Goal: Task Accomplishment & Management: Manage account settings

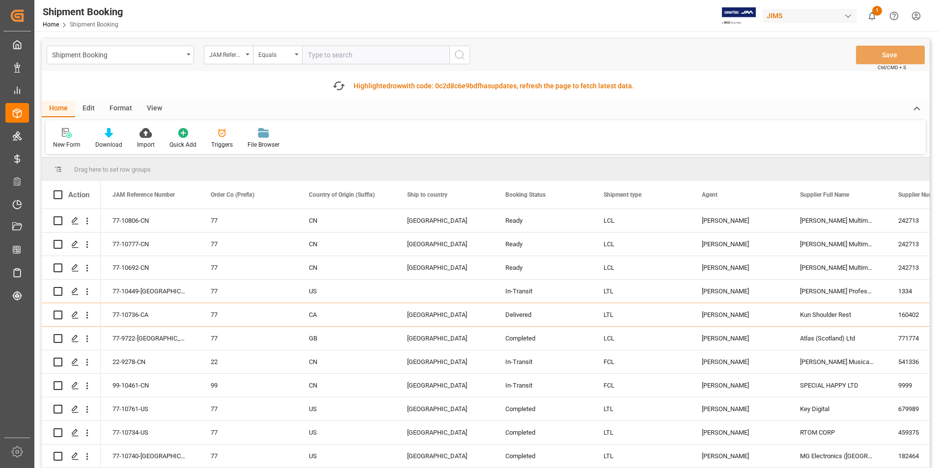
click at [338, 53] on input "text" at bounding box center [375, 55] width 147 height 19
paste input "77-10810-[GEOGRAPHIC_DATA]"
type input "77-10810-[GEOGRAPHIC_DATA]"
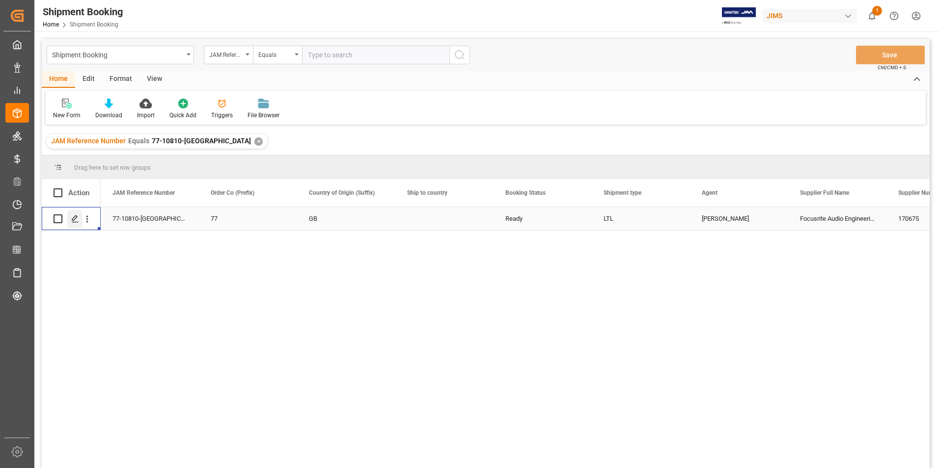
click at [76, 217] on icon "Press SPACE to select this row." at bounding box center [75, 219] width 8 height 8
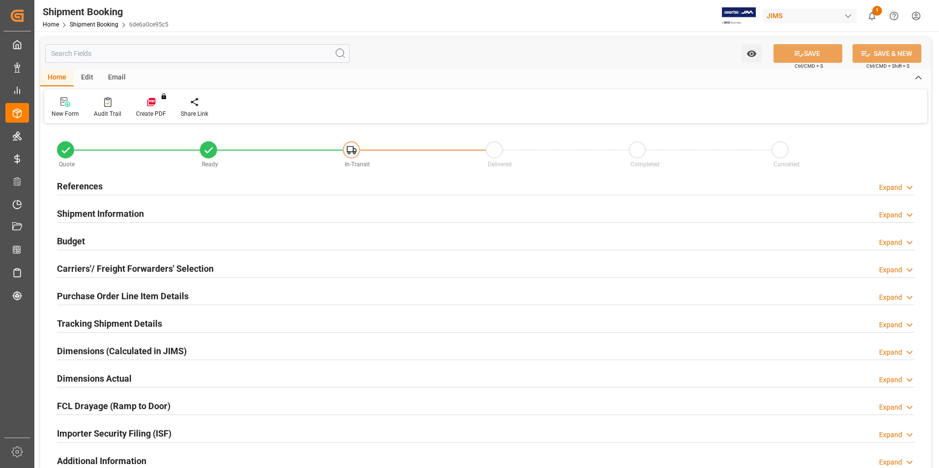
type input "30"
click at [86, 210] on h2 "Shipment Information" at bounding box center [100, 213] width 87 height 13
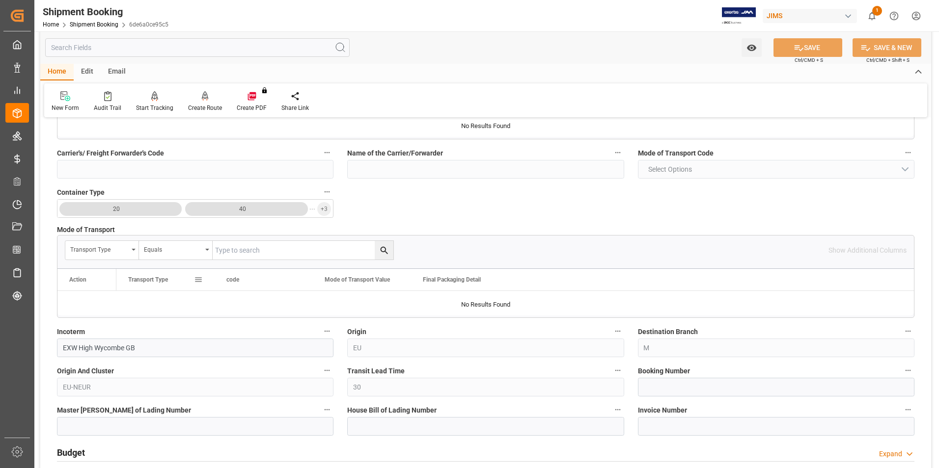
scroll to position [196, 0]
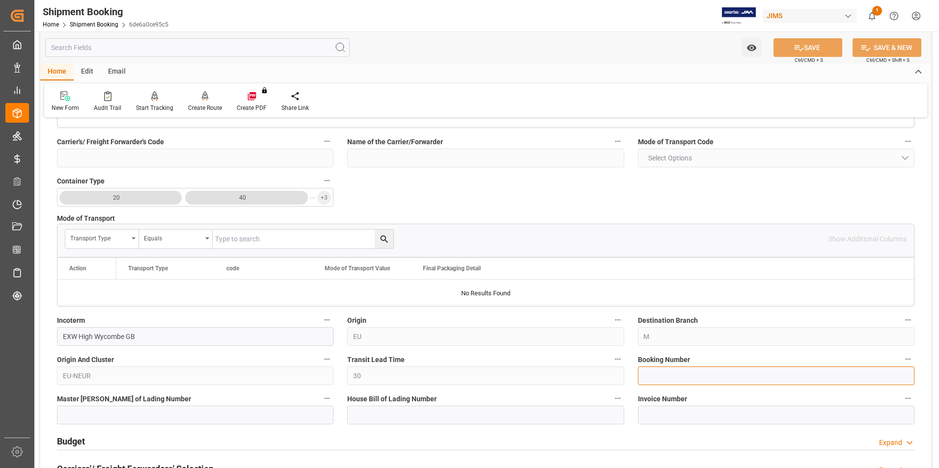
click at [670, 376] on input at bounding box center [776, 376] width 276 height 19
paste input "392524835669"
type input "392524835669"
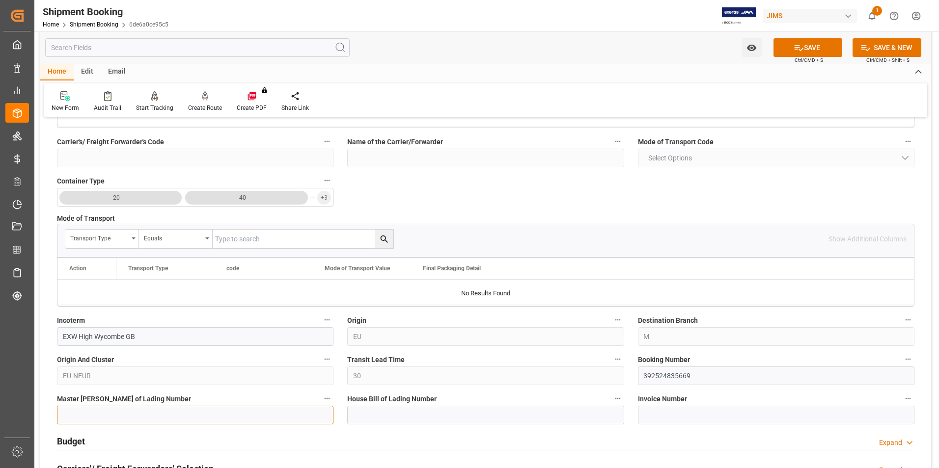
click at [131, 409] on input at bounding box center [195, 415] width 276 height 19
paste input "392524835669"
type input "392524835669"
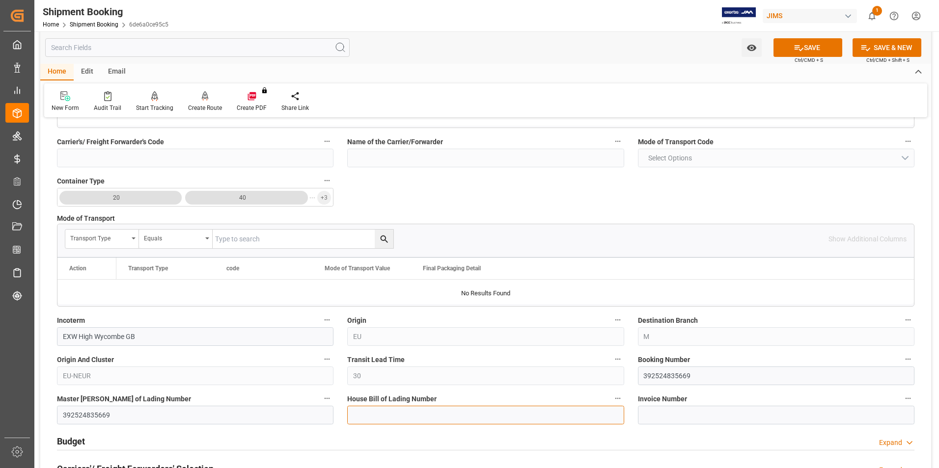
click at [423, 410] on input at bounding box center [485, 415] width 276 height 19
paste input "392524835669"
type input "392524835669"
click at [803, 43] on button "SAVE" at bounding box center [807, 47] width 69 height 19
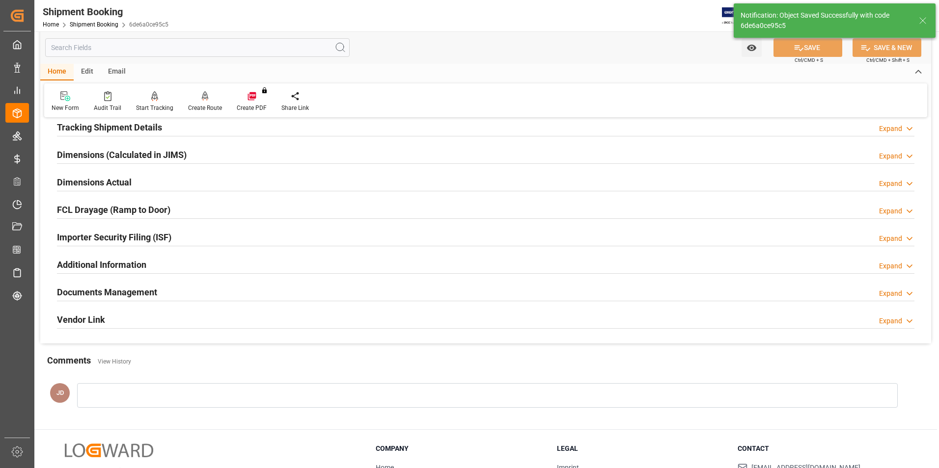
scroll to position [0, 0]
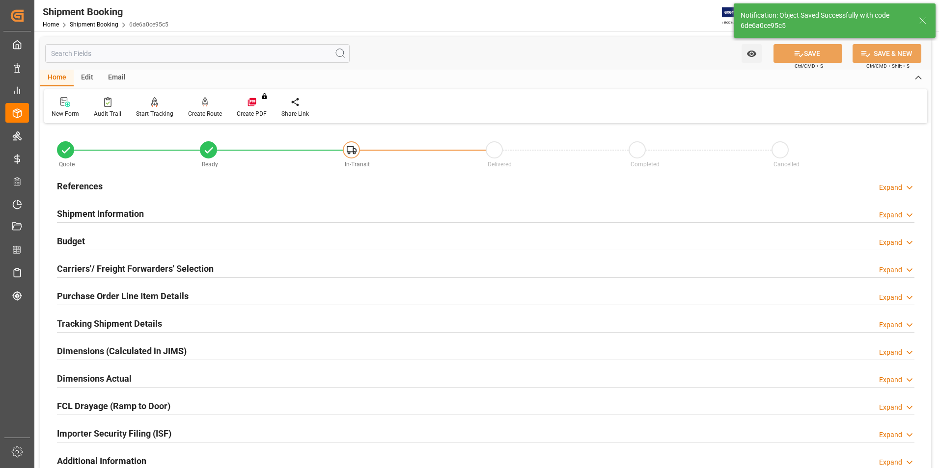
click at [86, 235] on div "Budget Expand" at bounding box center [485, 240] width 857 height 19
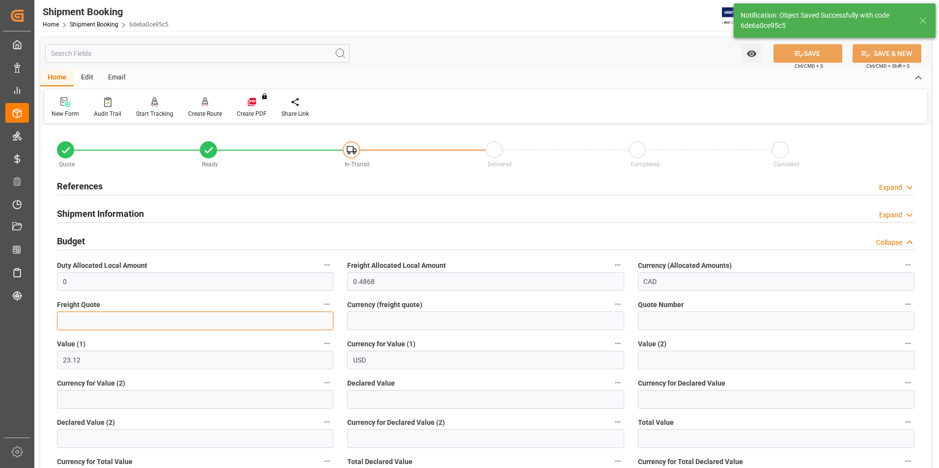
click at [83, 323] on input "text" at bounding box center [195, 321] width 276 height 19
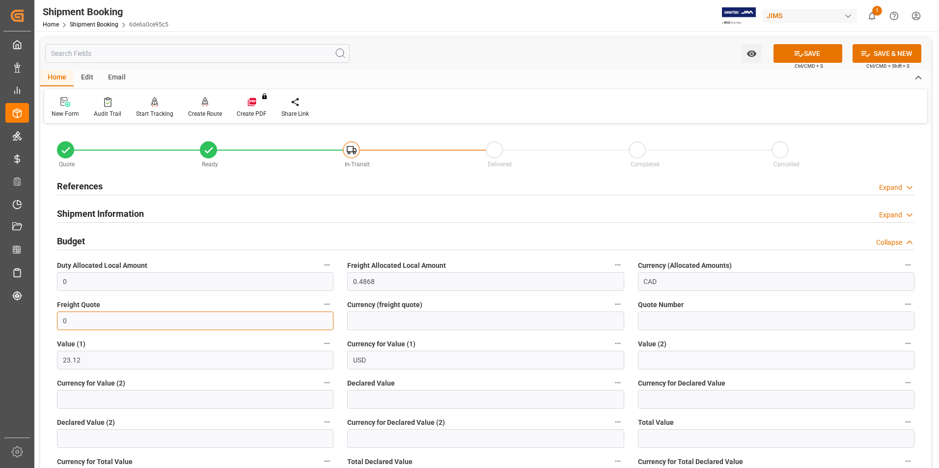
type input "0"
click at [384, 401] on input "text" at bounding box center [485, 399] width 276 height 19
click at [385, 397] on input "text" at bounding box center [485, 399] width 276 height 19
type input "23.12"
click at [666, 393] on input at bounding box center [776, 399] width 276 height 19
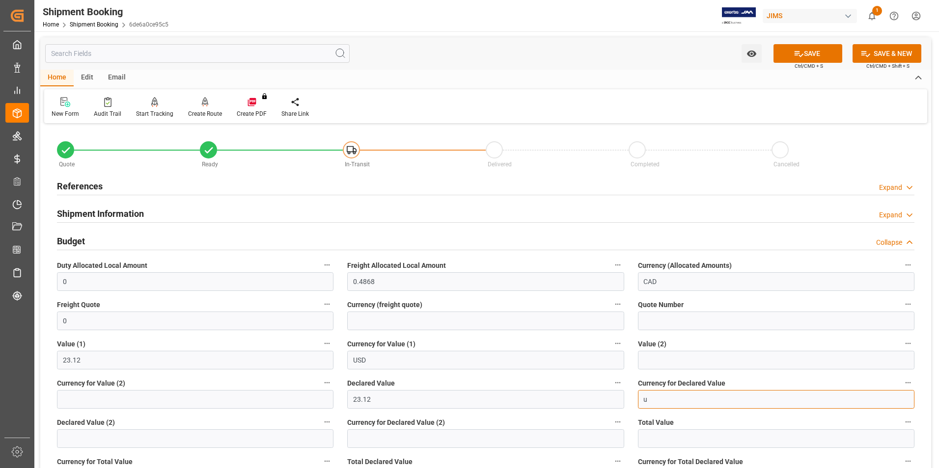
type input "USD"
drag, startPoint x: 811, startPoint y: 54, endPoint x: 733, endPoint y: 96, distance: 88.3
click at [811, 53] on button "SAVE" at bounding box center [807, 53] width 69 height 19
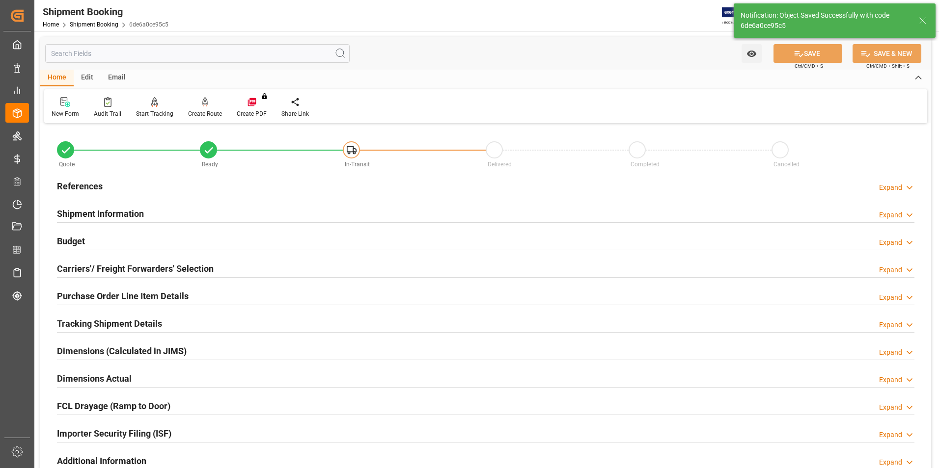
click at [89, 270] on h2 "Carriers'/ Freight Forwarders' Selection" at bounding box center [135, 268] width 157 height 13
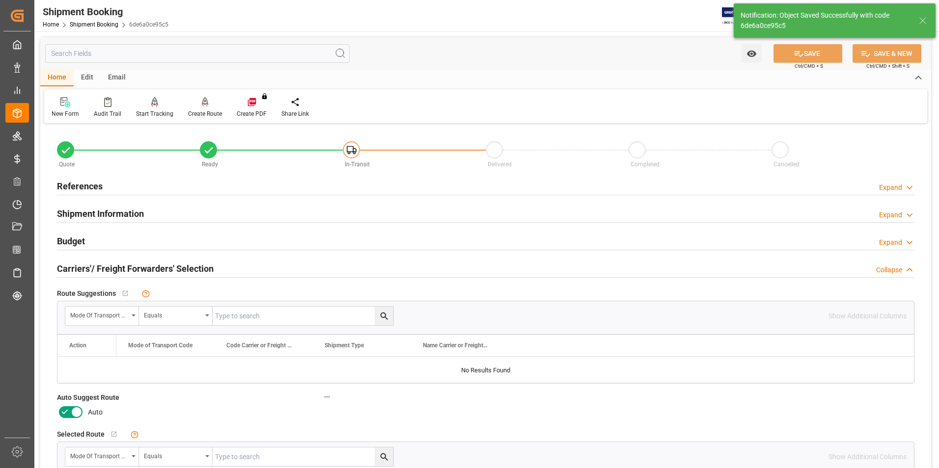
click at [66, 413] on icon at bounding box center [65, 413] width 12 height 12
click at [0, 0] on input "checkbox" at bounding box center [0, 0] width 0 height 0
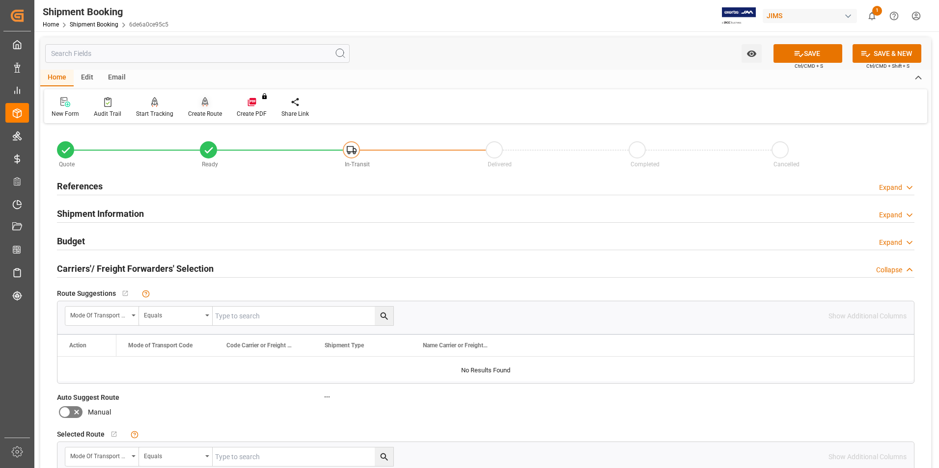
click at [210, 113] on div "Create Route" at bounding box center [205, 113] width 34 height 9
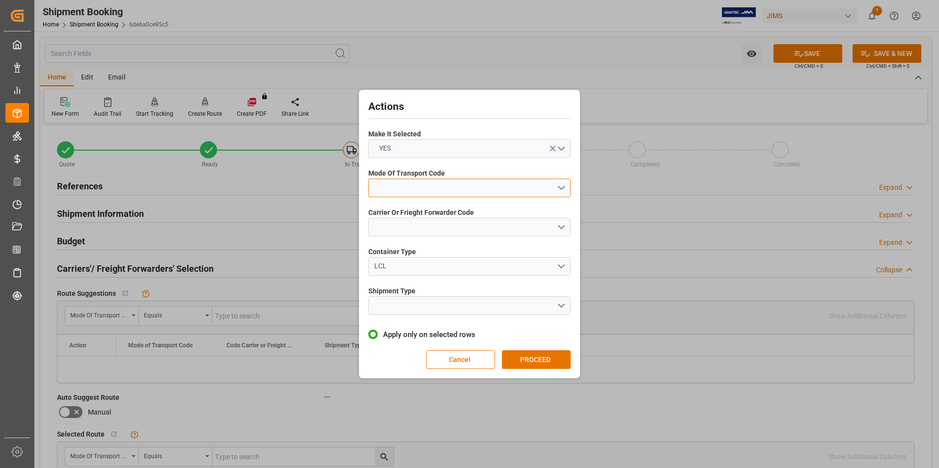
click at [418, 188] on button "open menu" at bounding box center [469, 188] width 202 height 19
click at [426, 211] on div "2- COURIER AIR" at bounding box center [469, 211] width 201 height 21
click at [430, 223] on button "open menu" at bounding box center [469, 227] width 202 height 19
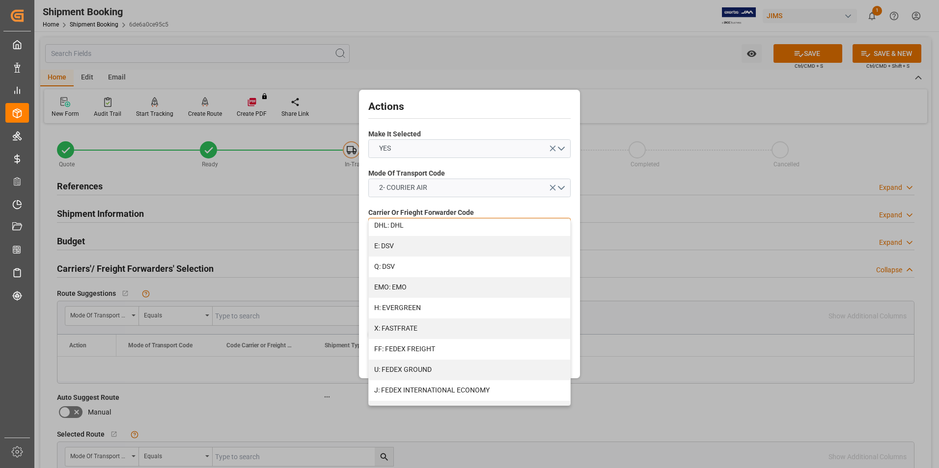
scroll to position [196, 0]
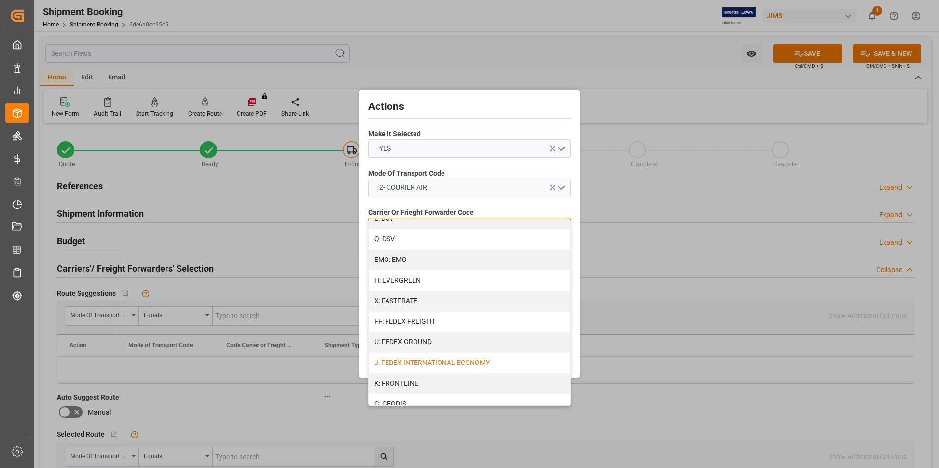
click at [452, 361] on div "J: FEDEX INTERNATIONAL ECONOMY" at bounding box center [469, 363] width 201 height 21
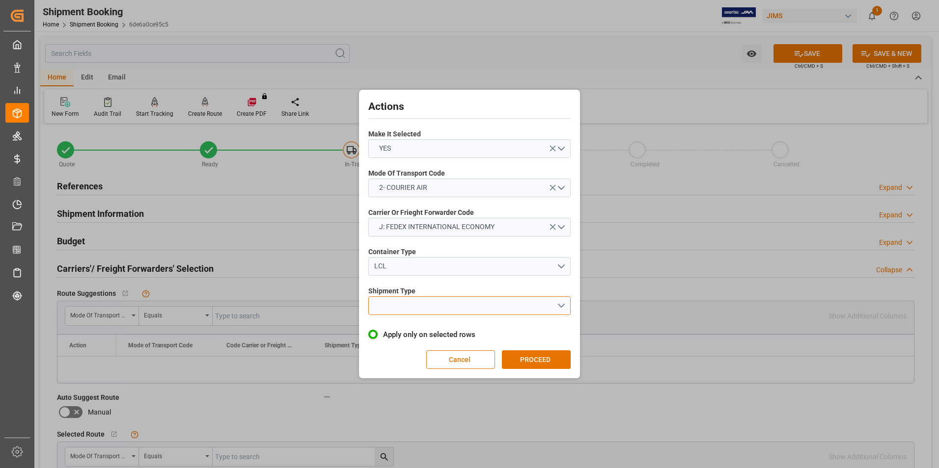
click at [445, 307] on button "open menu" at bounding box center [469, 306] width 202 height 19
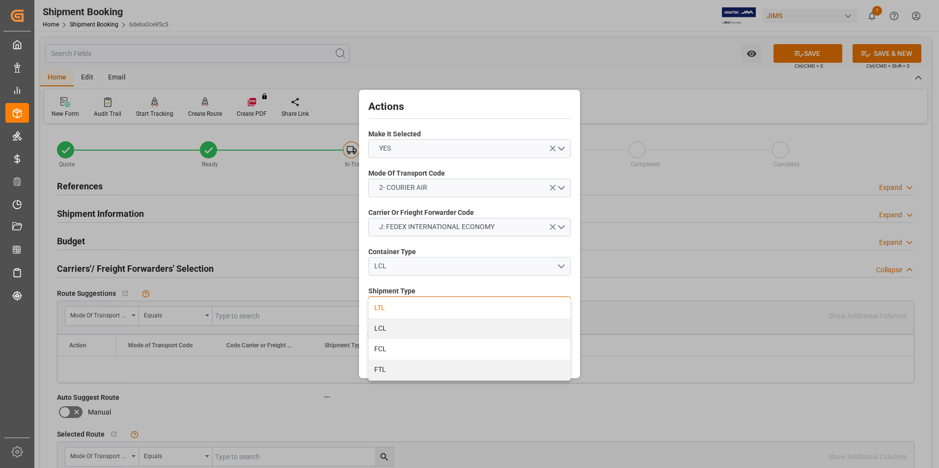
click at [434, 302] on div "LTL" at bounding box center [469, 308] width 201 height 21
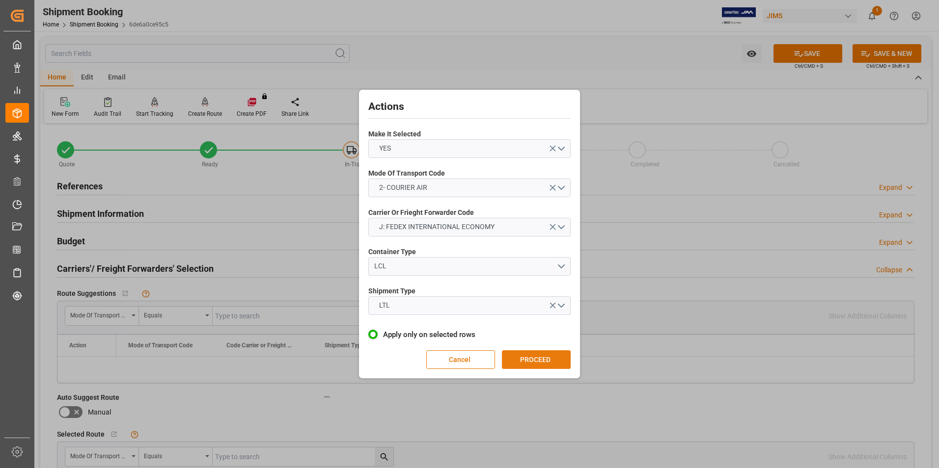
click at [535, 358] on button "PROCEED" at bounding box center [536, 360] width 69 height 19
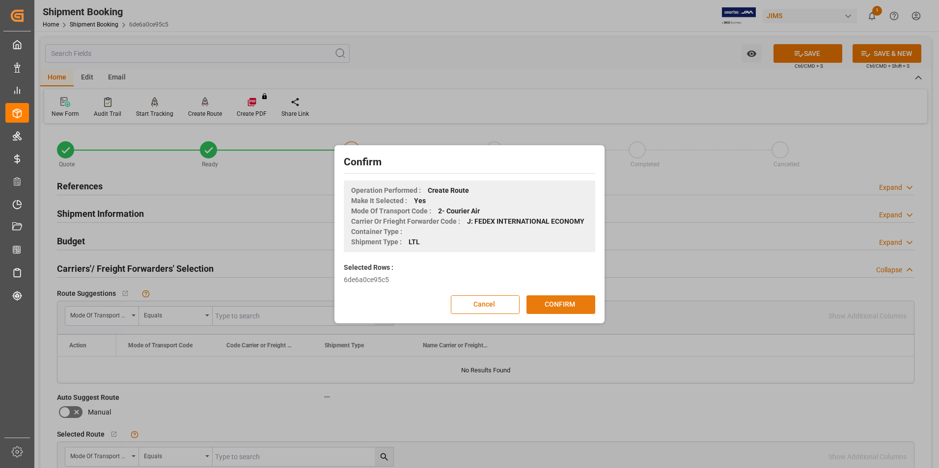
click at [555, 304] on button "CONFIRM" at bounding box center [560, 305] width 69 height 19
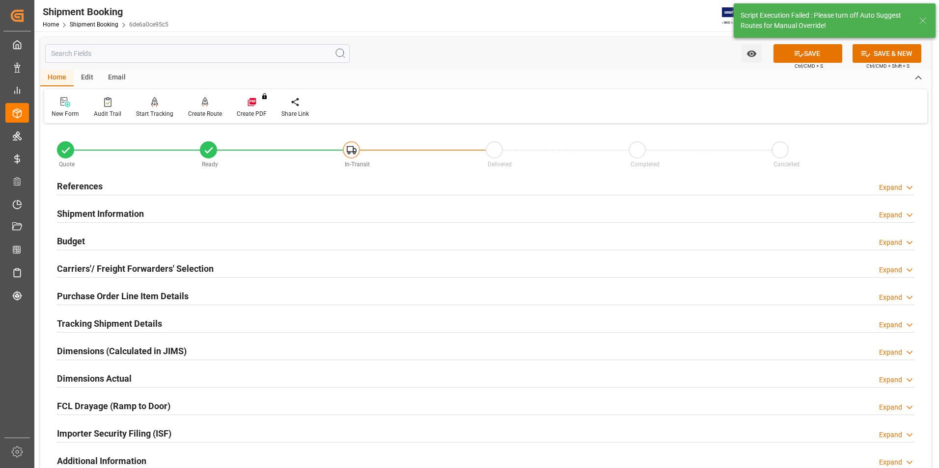
type input "0"
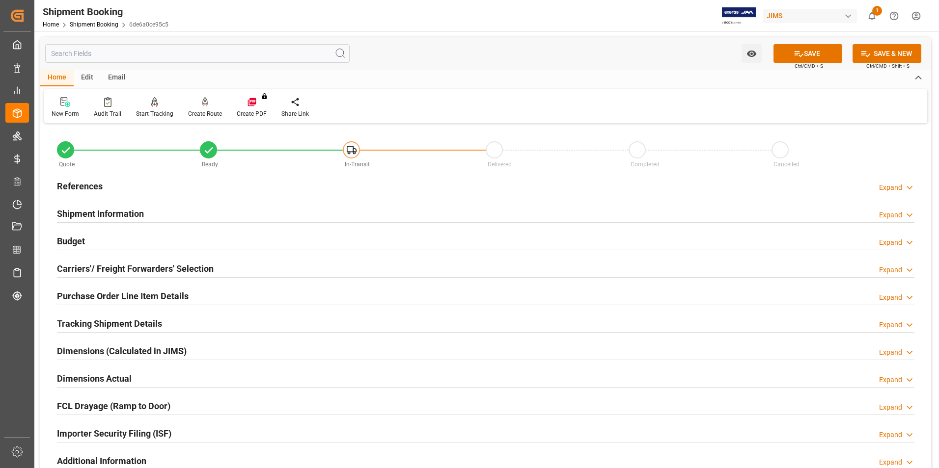
click at [85, 376] on h2 "Dimensions Actual" at bounding box center [94, 378] width 75 height 13
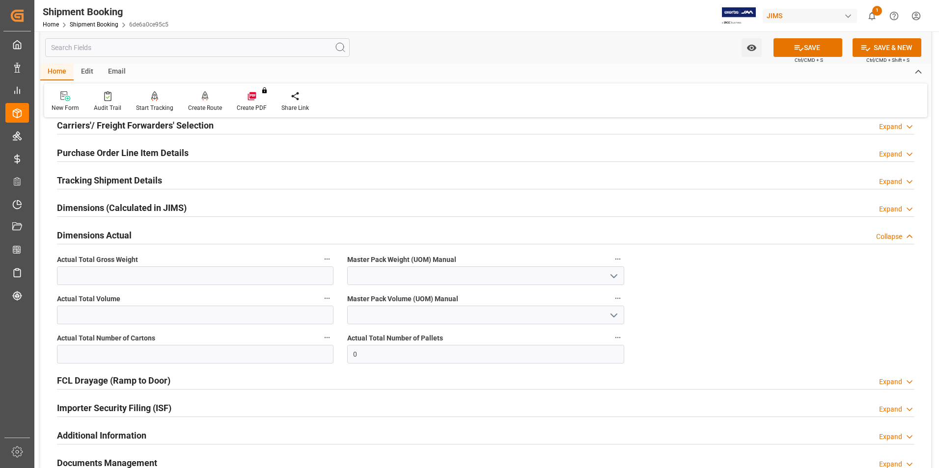
scroll to position [147, 0]
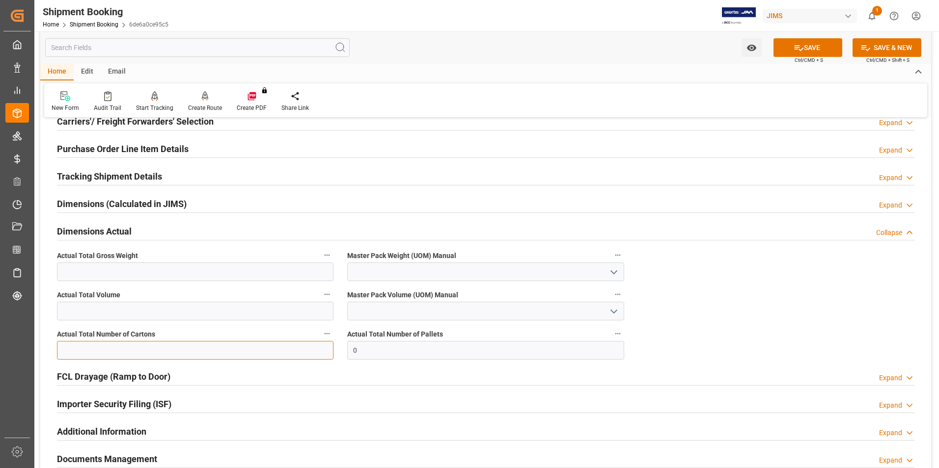
click at [107, 356] on input "text" at bounding box center [195, 350] width 276 height 19
type input "1"
click at [72, 274] on input "text" at bounding box center [195, 272] width 276 height 19
type input "0.5"
click at [383, 275] on input at bounding box center [485, 272] width 276 height 19
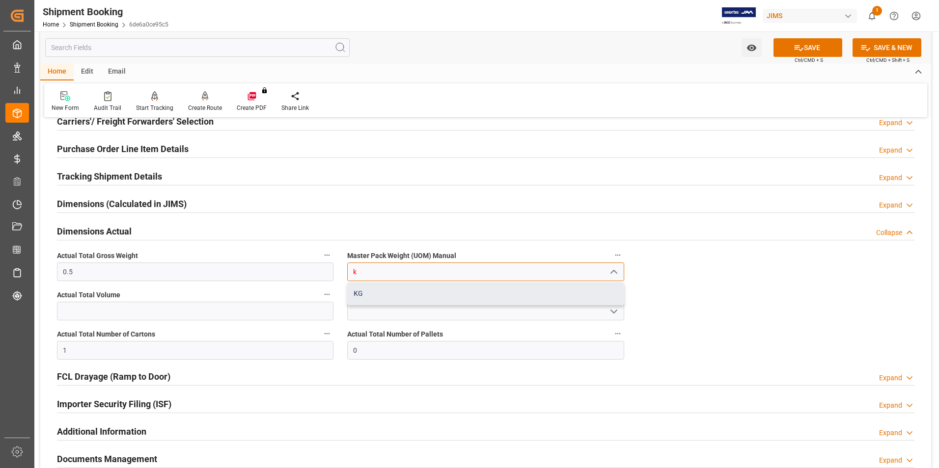
click at [387, 293] on div "KG" at bounding box center [485, 294] width 275 height 22
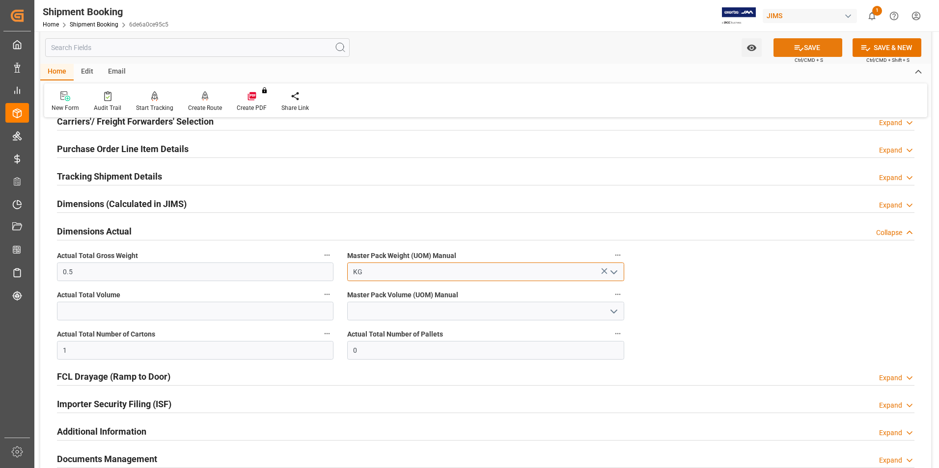
type input "KG"
click at [788, 46] on button "SAVE" at bounding box center [807, 47] width 69 height 19
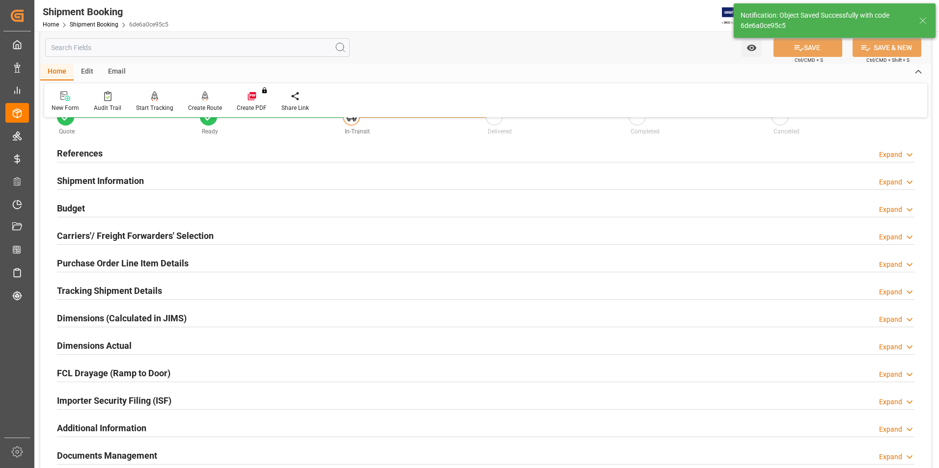
scroll to position [0, 0]
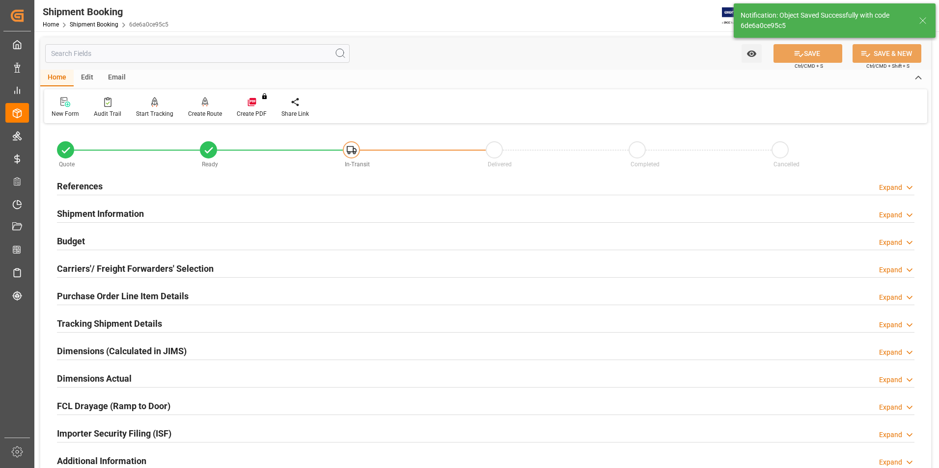
click at [80, 324] on h2 "Tracking Shipment Details" at bounding box center [109, 323] width 105 height 13
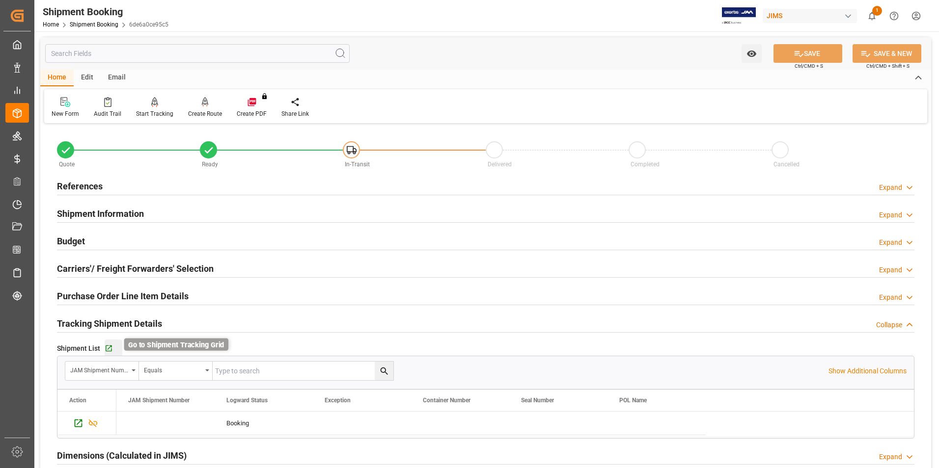
click at [109, 349] on icon "button" at bounding box center [109, 349] width 8 height 8
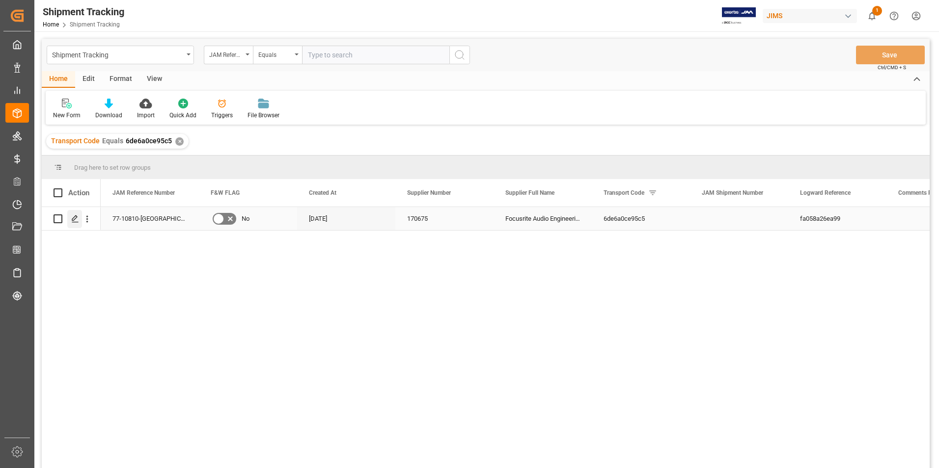
click at [74, 217] on icon "Press SPACE to select this row." at bounding box center [75, 219] width 8 height 8
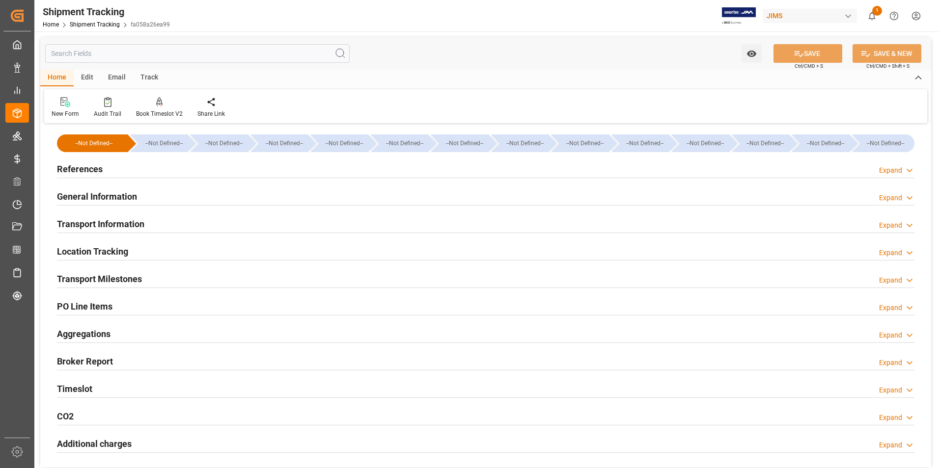
type input "[DATE]"
click at [82, 163] on h2 "References" at bounding box center [80, 169] width 46 height 13
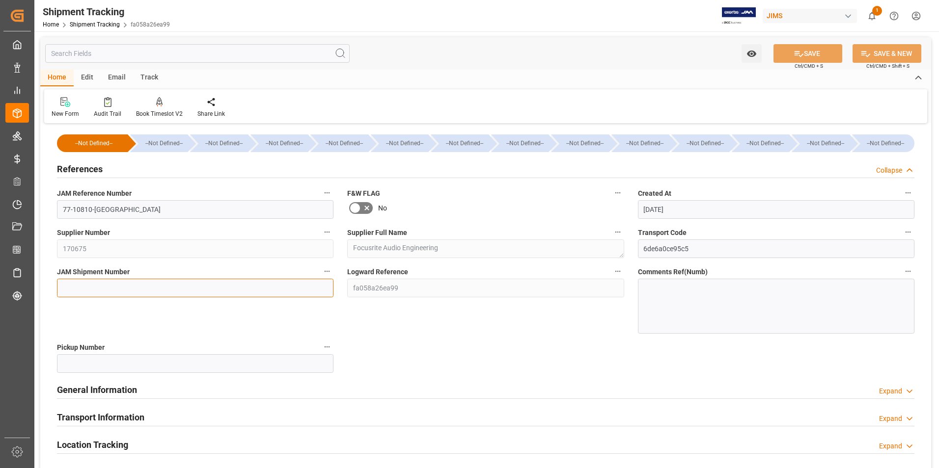
click at [126, 285] on input at bounding box center [195, 288] width 276 height 19
type input "72806"
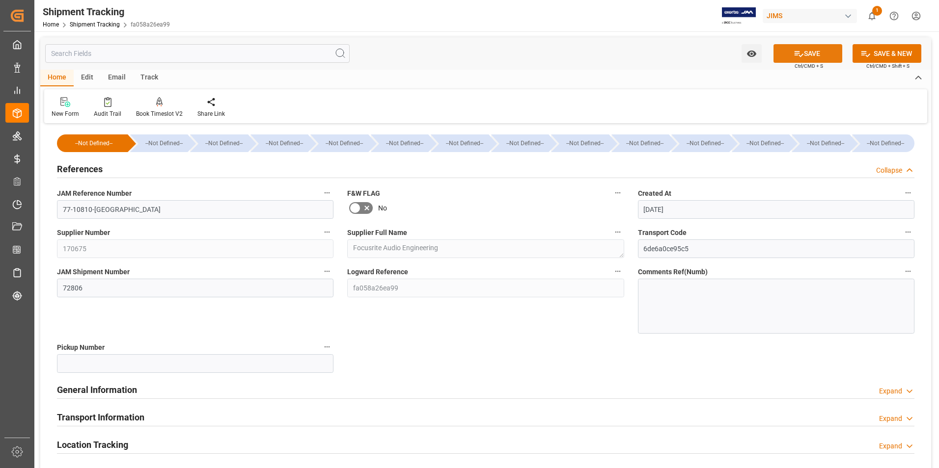
click at [818, 48] on button "SAVE" at bounding box center [807, 53] width 69 height 19
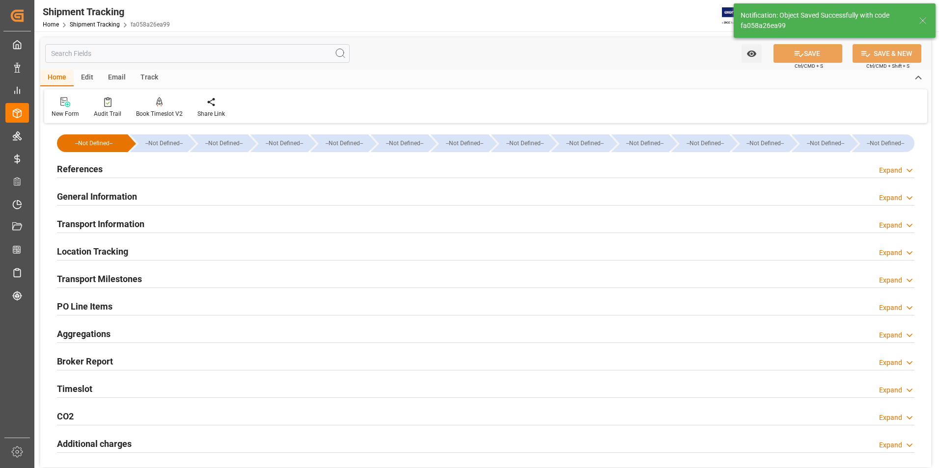
click at [120, 223] on h2 "Transport Information" at bounding box center [100, 224] width 87 height 13
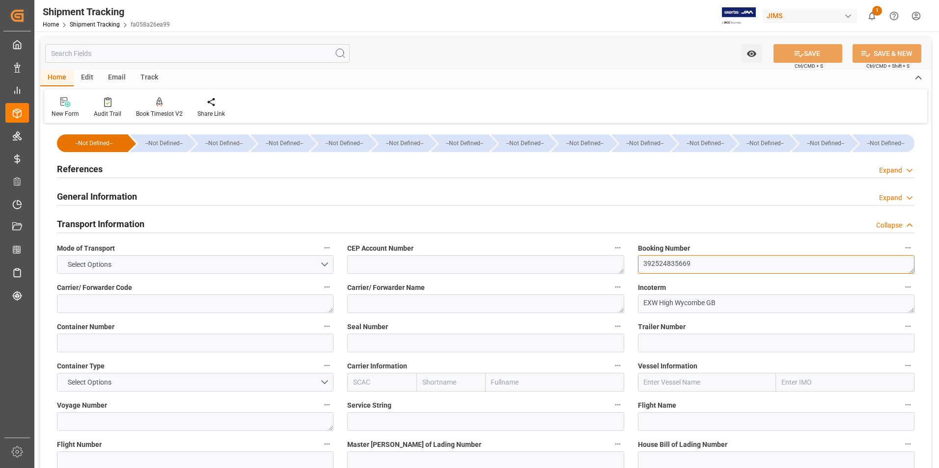
drag, startPoint x: 697, startPoint y: 268, endPoint x: 619, endPoint y: 275, distance: 79.0
click at [104, 419] on textarea at bounding box center [195, 421] width 276 height 19
click at [97, 460] on input at bounding box center [195, 461] width 276 height 19
paste input "392524835669"
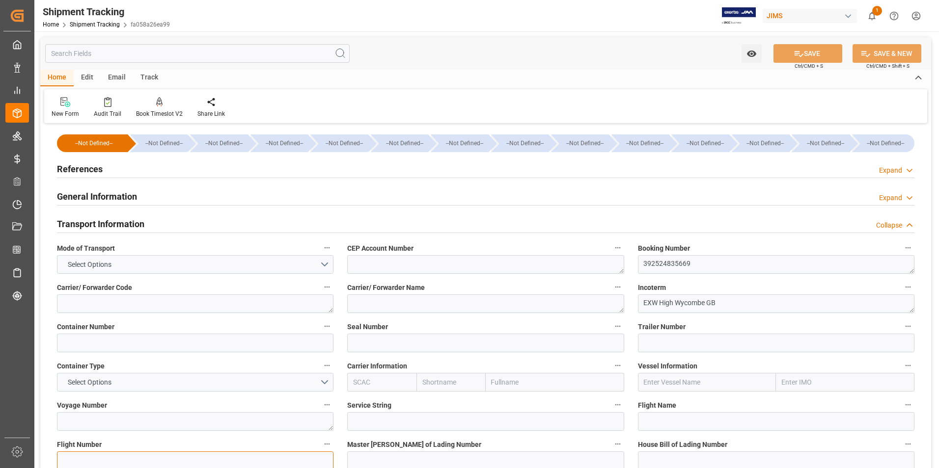
type input "392524835669"
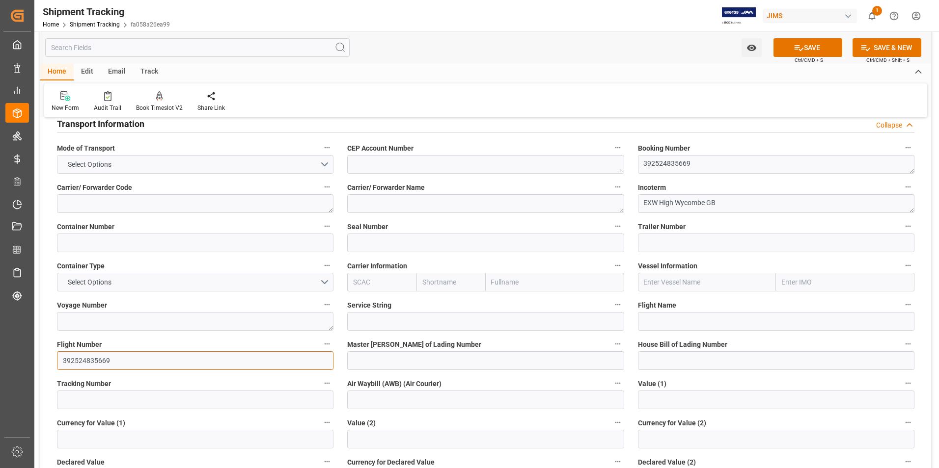
scroll to position [147, 0]
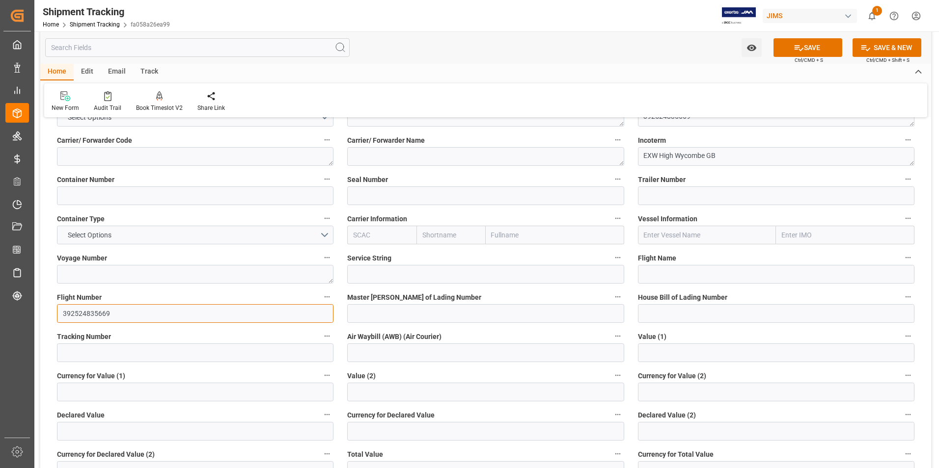
drag, startPoint x: 118, startPoint y: 309, endPoint x: 11, endPoint y: 316, distance: 107.3
click at [11, 316] on div "Created by potrace 1.15, written by Peter Selinger 2001-2017 Created by potrace…" at bounding box center [469, 234] width 939 height 468
click at [171, 352] on input at bounding box center [195, 353] width 276 height 19
paste input "392524835669"
type input "392524835669"
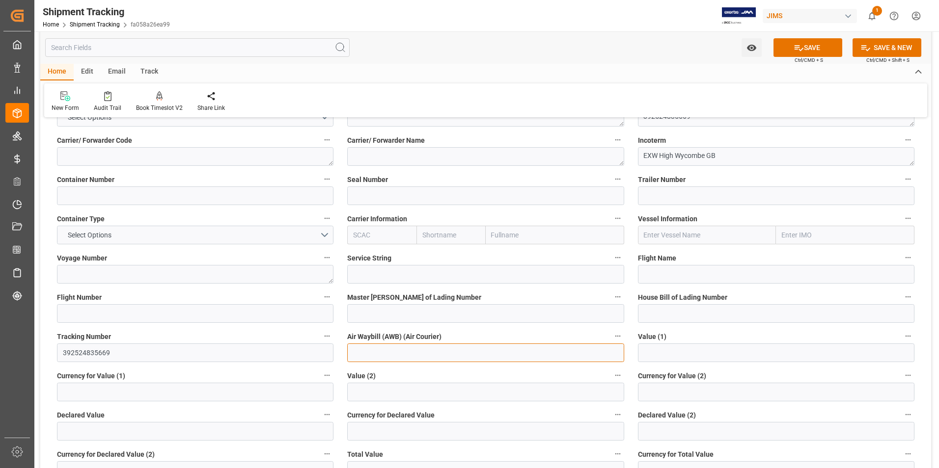
click at [381, 350] on input at bounding box center [485, 353] width 276 height 19
paste input "392524835669"
type input "392524835669"
click at [807, 47] on button "SAVE" at bounding box center [807, 47] width 69 height 19
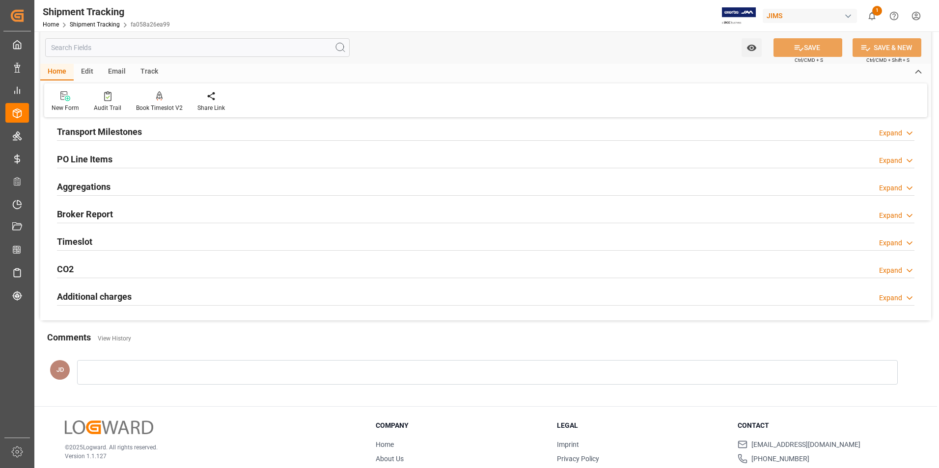
click at [106, 132] on h2 "Transport Milestones" at bounding box center [99, 131] width 85 height 13
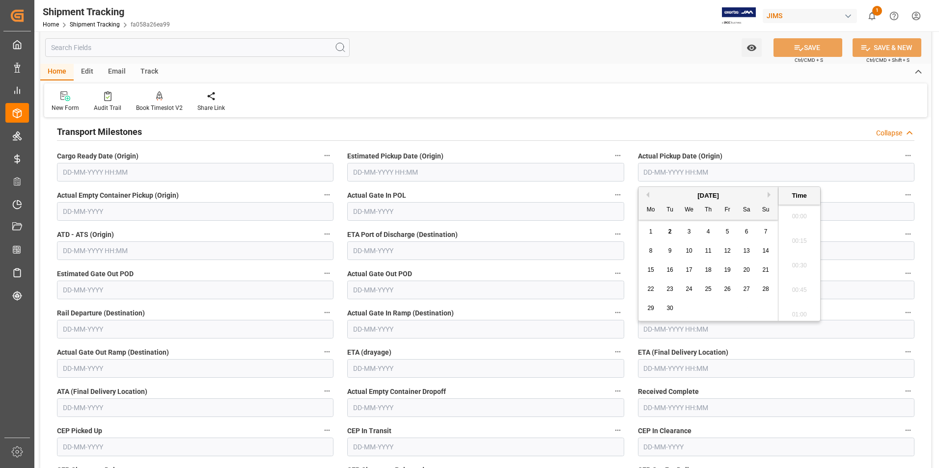
click at [671, 176] on input "text" at bounding box center [776, 172] width 276 height 19
click at [649, 194] on button "Previous Month" at bounding box center [646, 195] width 6 height 6
drag, startPoint x: 688, startPoint y: 307, endPoint x: 686, endPoint y: 301, distance: 5.7
click at [688, 307] on span "27" at bounding box center [688, 308] width 6 height 7
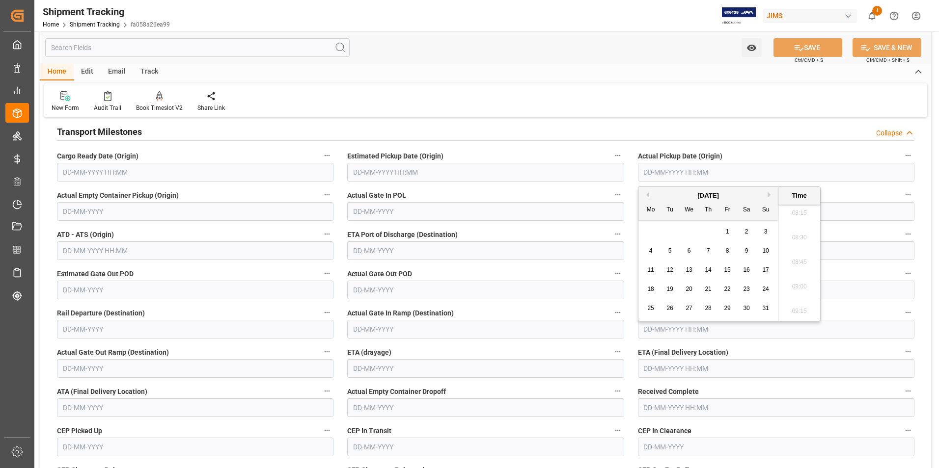
type input "27-08-2025 00:00"
click at [376, 209] on input "text" at bounding box center [485, 211] width 276 height 19
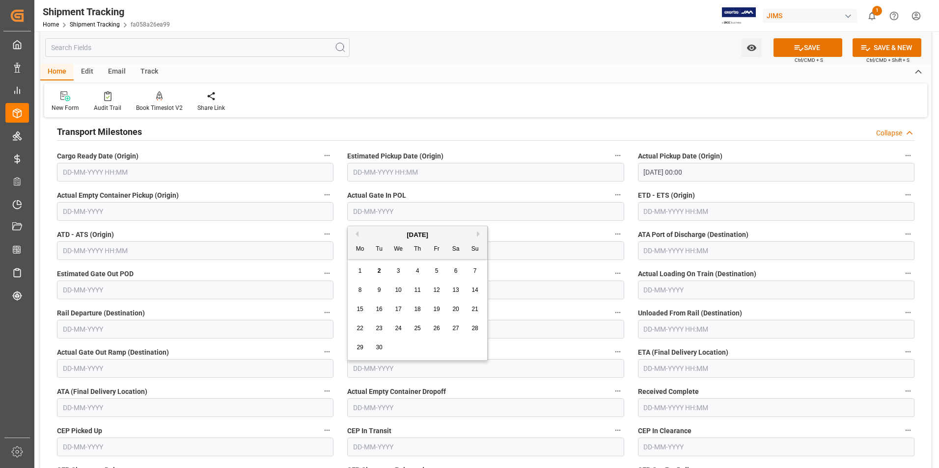
click at [358, 234] on button "Previous Month" at bounding box center [356, 234] width 6 height 6
click at [399, 346] on span "27" at bounding box center [398, 347] width 6 height 7
type input "27-08-2025"
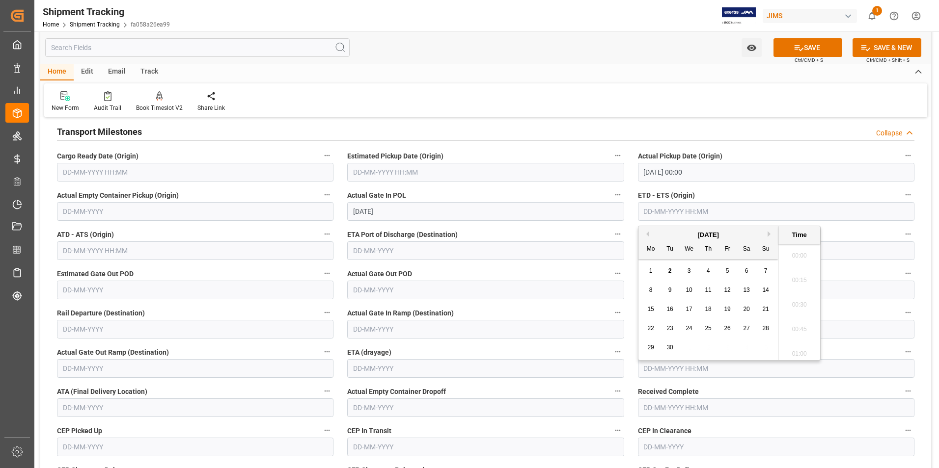
click at [660, 216] on input "text" at bounding box center [776, 211] width 276 height 19
click at [648, 234] on button "Previous Month" at bounding box center [646, 234] width 6 height 6
click at [688, 345] on span "27" at bounding box center [688, 347] width 6 height 7
type input "27-08-2025 00:00"
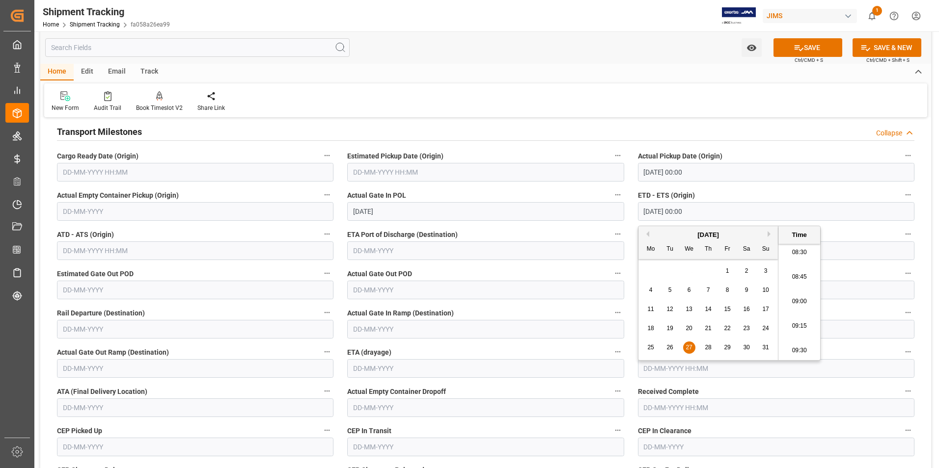
click at [438, 98] on div "New Form Audit Trail Book Timeslot V2 Book a Timeslot for the shipment Share Li…" at bounding box center [485, 100] width 883 height 34
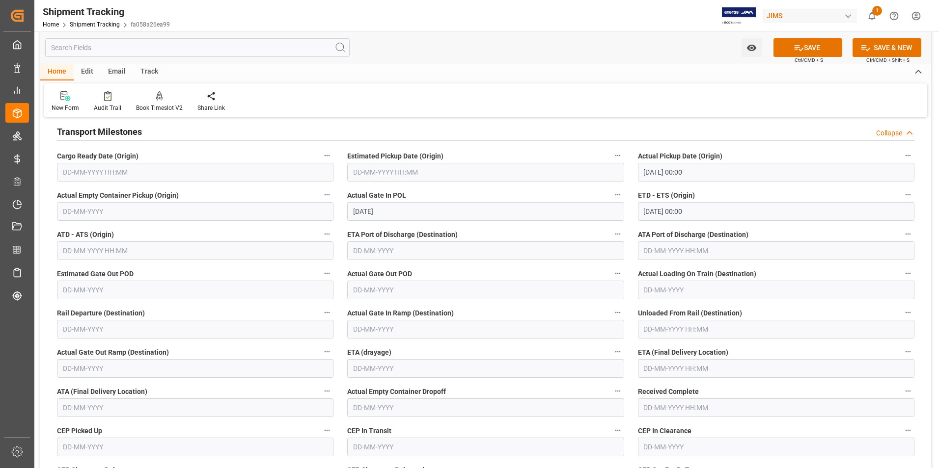
click at [684, 371] on input "text" at bounding box center [776, 368] width 276 height 19
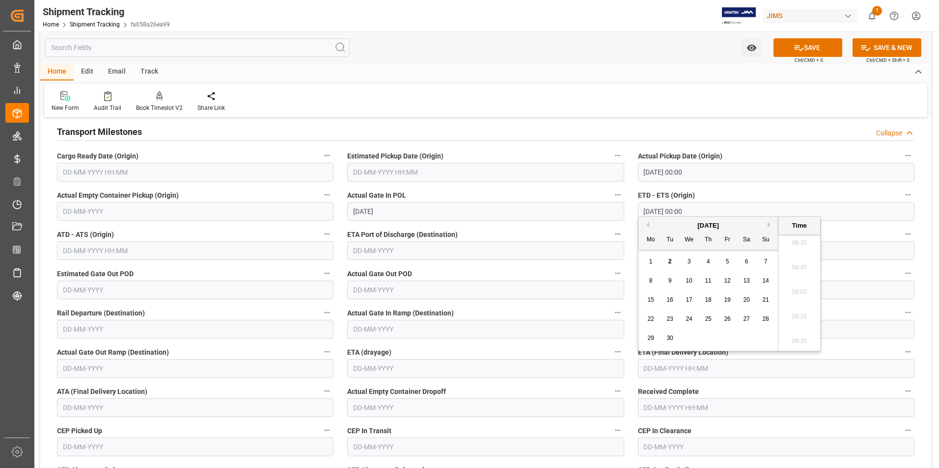
click at [642, 264] on div "1 2 3 4 5 6 7" at bounding box center [708, 261] width 134 height 19
click at [647, 224] on button "Previous Month" at bounding box center [646, 225] width 6 height 6
click at [727, 335] on span "29" at bounding box center [727, 338] width 6 height 7
type input "29-08-2025 00:00"
click at [806, 48] on button "SAVE" at bounding box center [807, 47] width 69 height 19
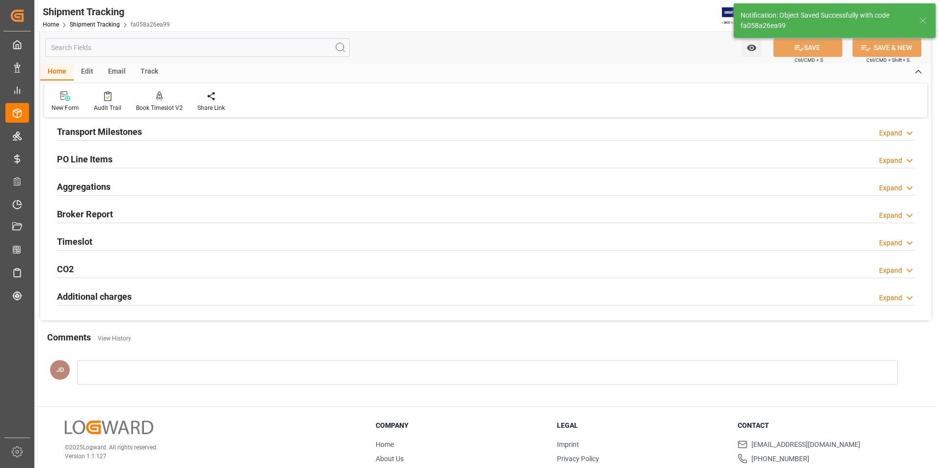
click at [96, 157] on h2 "PO Line Items" at bounding box center [84, 159] width 55 height 13
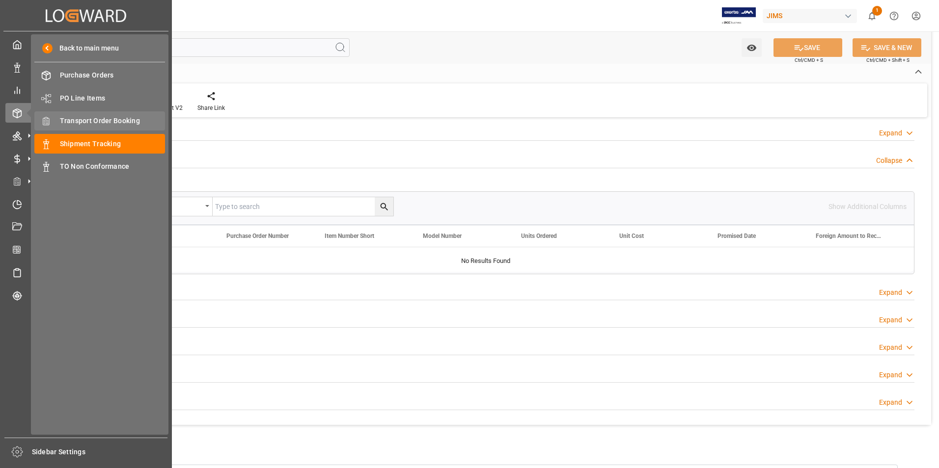
click at [104, 117] on span "Transport Order Booking" at bounding box center [113, 121] width 106 height 10
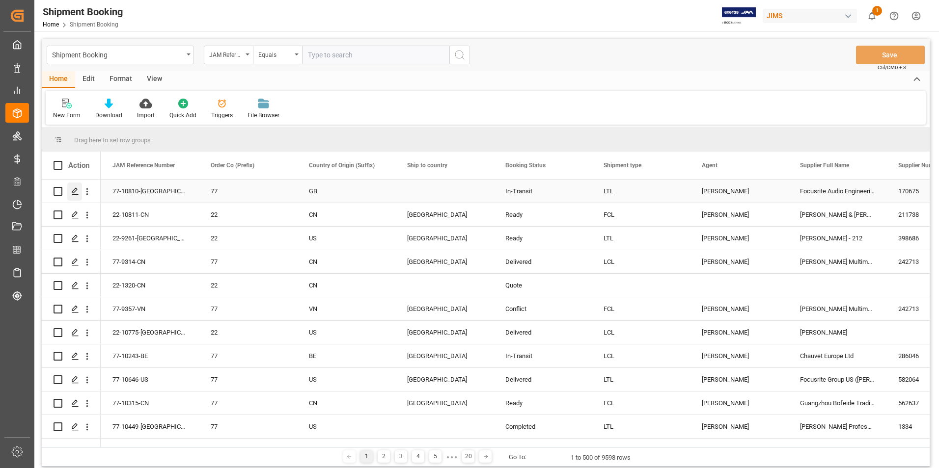
click at [77, 192] on icon "Press SPACE to select this row." at bounding box center [75, 192] width 8 height 8
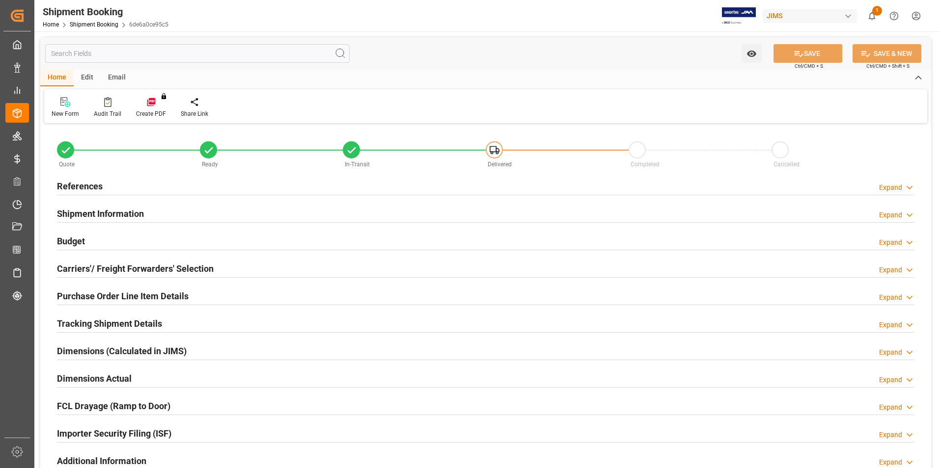
type input "2"
click at [99, 294] on h2 "Purchase Order Line Item Details" at bounding box center [123, 296] width 132 height 13
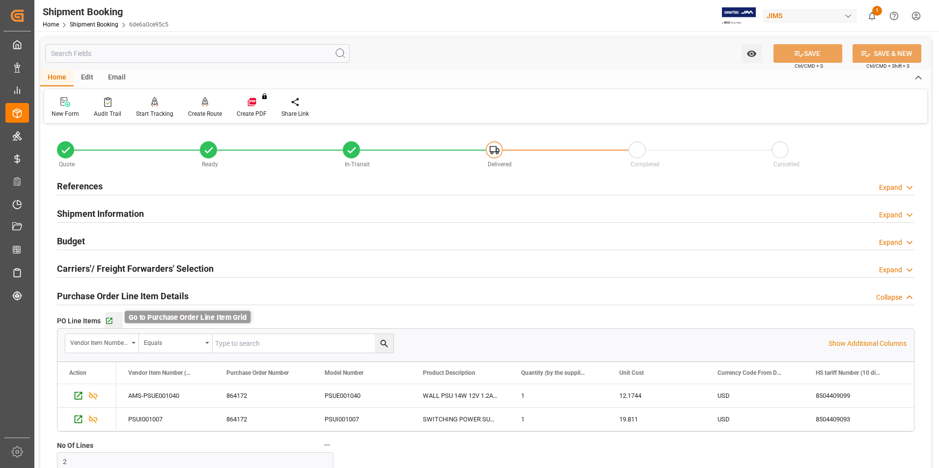
click at [109, 321] on icon "button" at bounding box center [109, 321] width 6 height 6
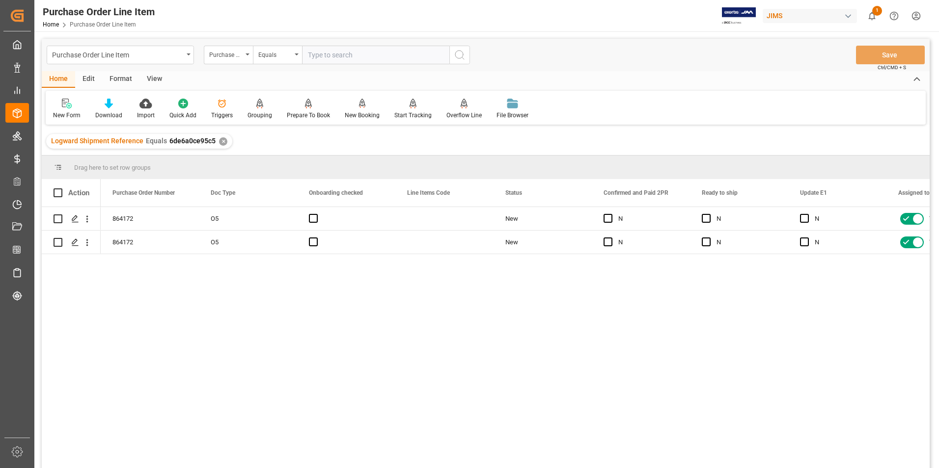
click at [153, 79] on div "View" at bounding box center [154, 79] width 30 height 17
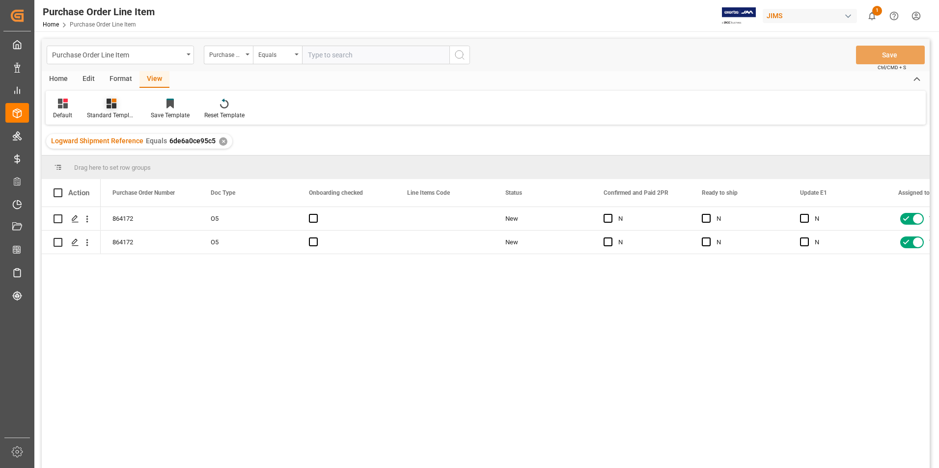
click at [114, 113] on div "Standard Templates" at bounding box center [111, 115] width 49 height 9
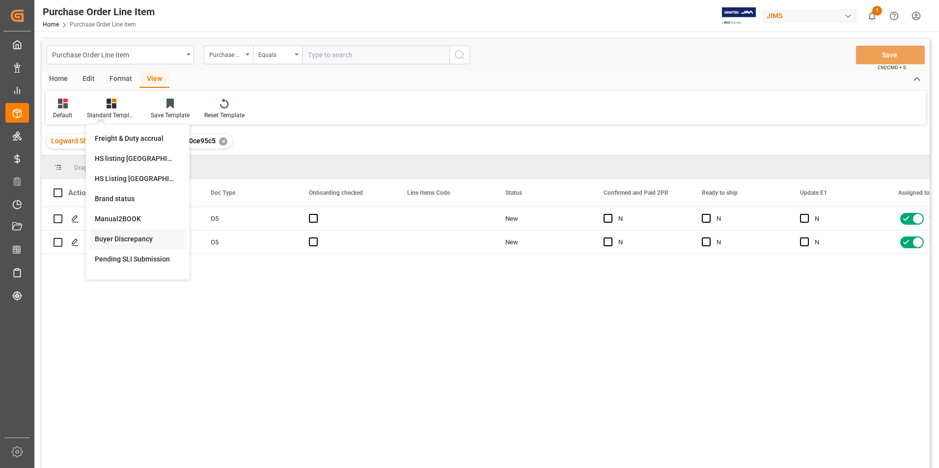
click at [137, 239] on div "Buyer Discrepancy" at bounding box center [138, 239] width 86 height 10
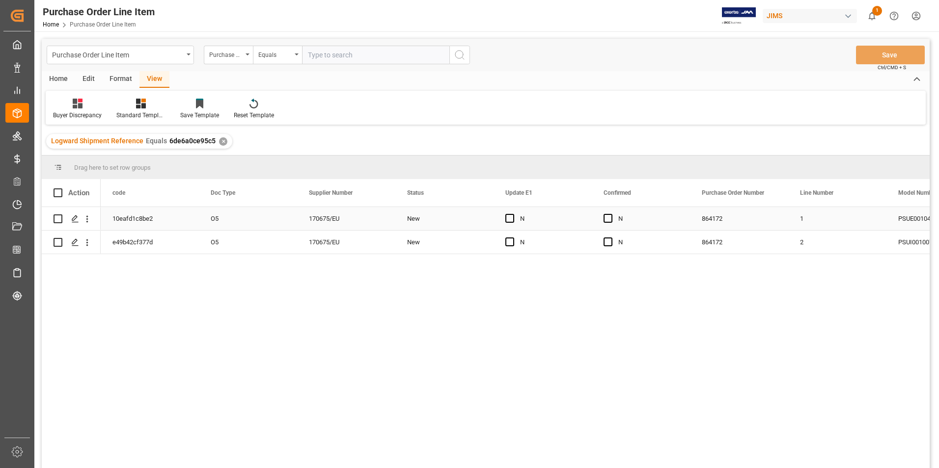
click at [244, 220] on div "O5" at bounding box center [248, 218] width 98 height 23
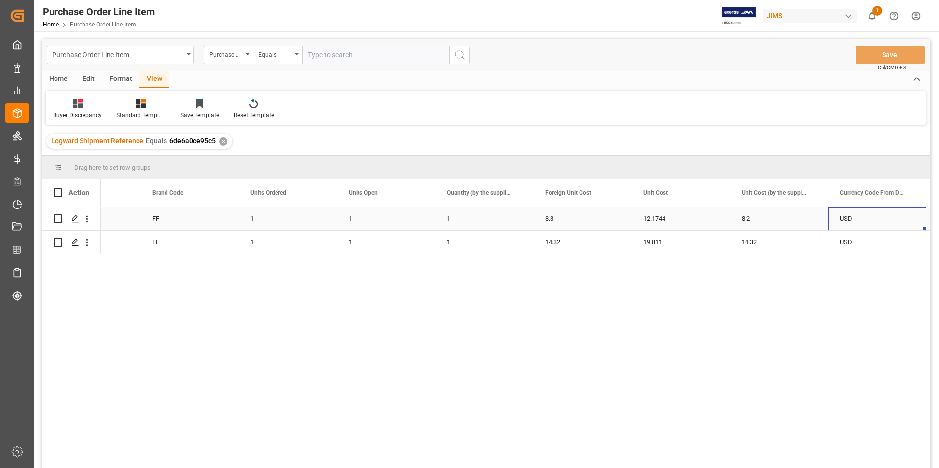
click at [573, 215] on div "8.8" at bounding box center [582, 218] width 98 height 23
click at [573, 215] on div "8.8" at bounding box center [582, 224] width 98 height 34
click at [567, 223] on input "8.8" at bounding box center [582, 224] width 82 height 19
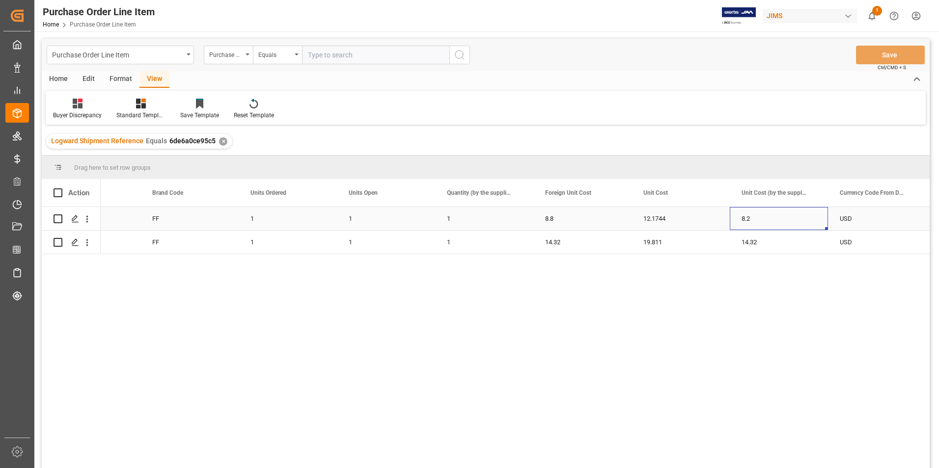
click at [769, 220] on div "8.2" at bounding box center [779, 218] width 98 height 23
type input "8.8"
click at [884, 46] on button "Save" at bounding box center [890, 55] width 69 height 19
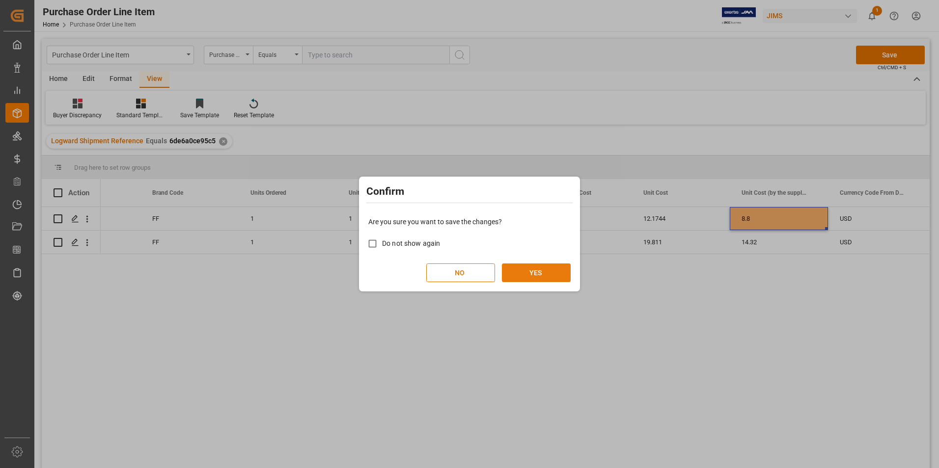
click at [523, 267] on button "YES" at bounding box center [536, 273] width 69 height 19
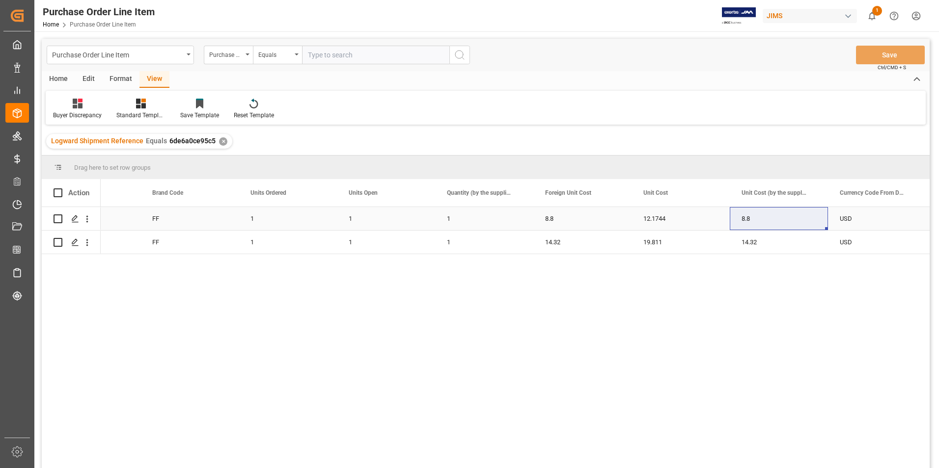
click at [619, 220] on div "8.8" at bounding box center [582, 218] width 98 height 23
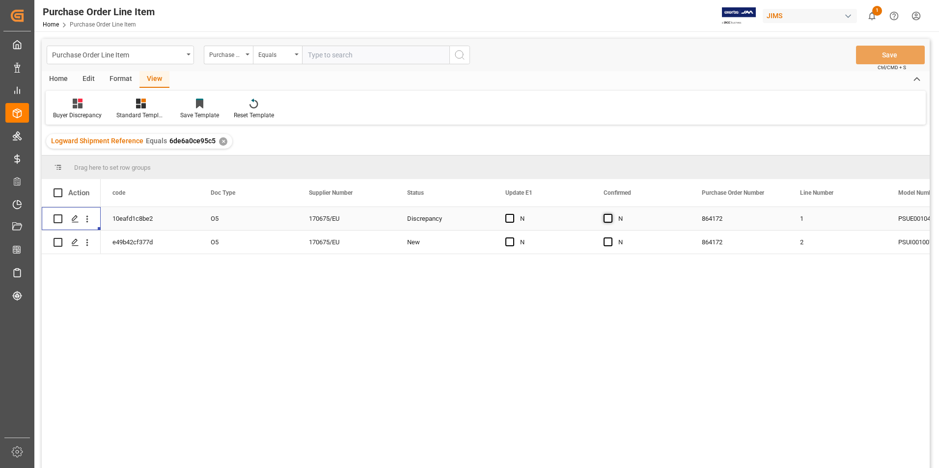
click at [606, 219] on span "Press SPACE to select this row." at bounding box center [607, 218] width 9 height 9
click at [611, 214] on input "Press SPACE to select this row." at bounding box center [611, 214] width 0 height 0
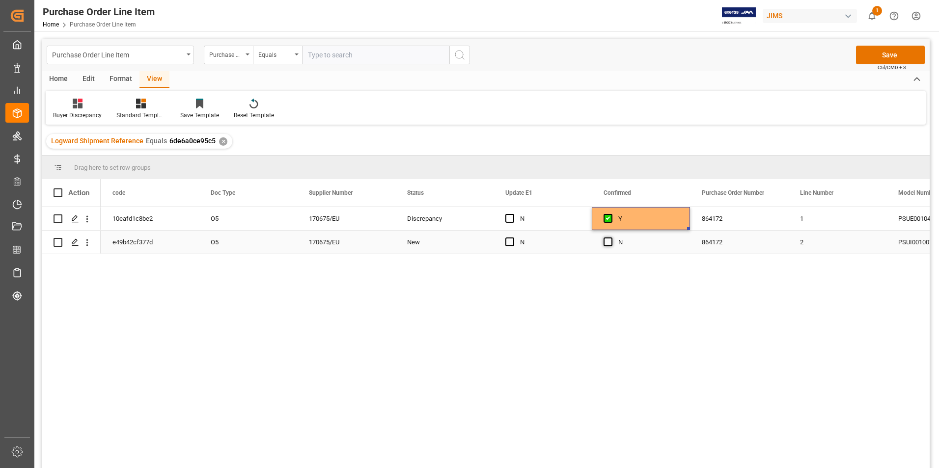
click at [609, 241] on span "Press SPACE to select this row." at bounding box center [607, 242] width 9 height 9
click at [611, 238] on input "Press SPACE to select this row." at bounding box center [611, 238] width 0 height 0
click at [513, 241] on span "Press SPACE to select this row." at bounding box center [509, 242] width 9 height 9
click at [513, 238] on input "Press SPACE to select this row." at bounding box center [513, 238] width 0 height 0
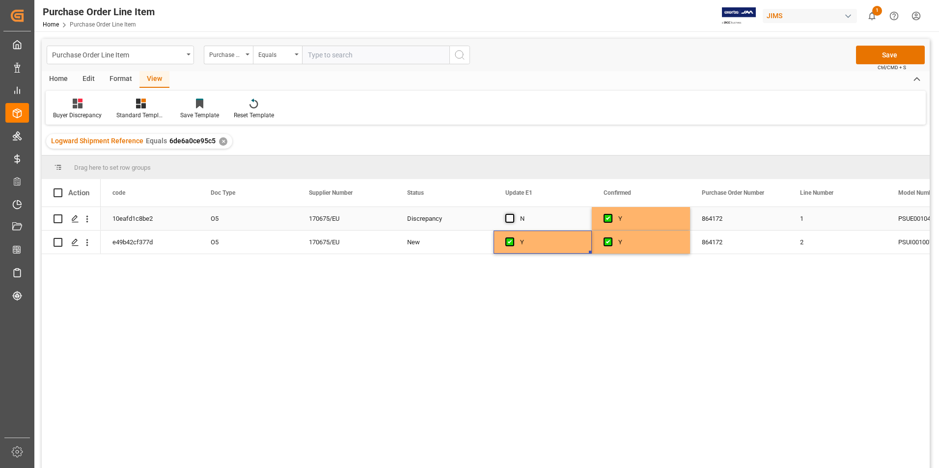
click at [509, 218] on span "Press SPACE to select this row." at bounding box center [509, 218] width 9 height 9
click at [513, 214] on input "Press SPACE to select this row." at bounding box center [513, 214] width 0 height 0
click at [891, 56] on button "Save" at bounding box center [890, 55] width 69 height 19
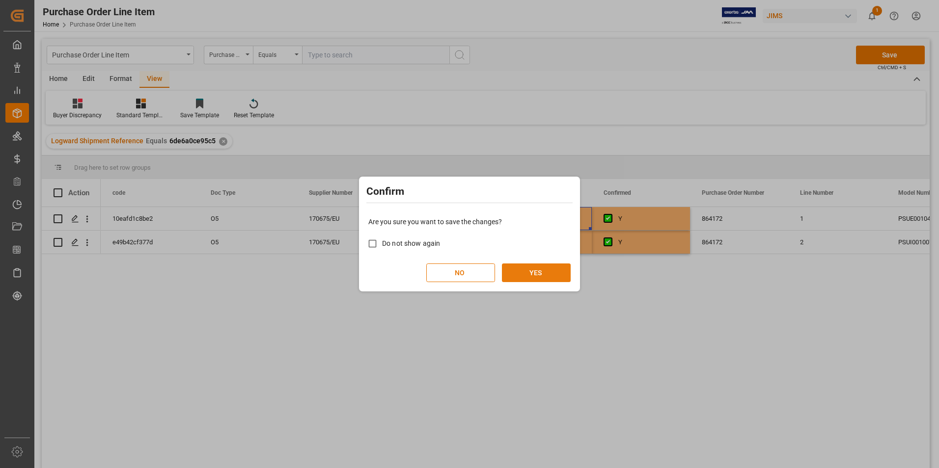
click at [558, 278] on button "YES" at bounding box center [536, 273] width 69 height 19
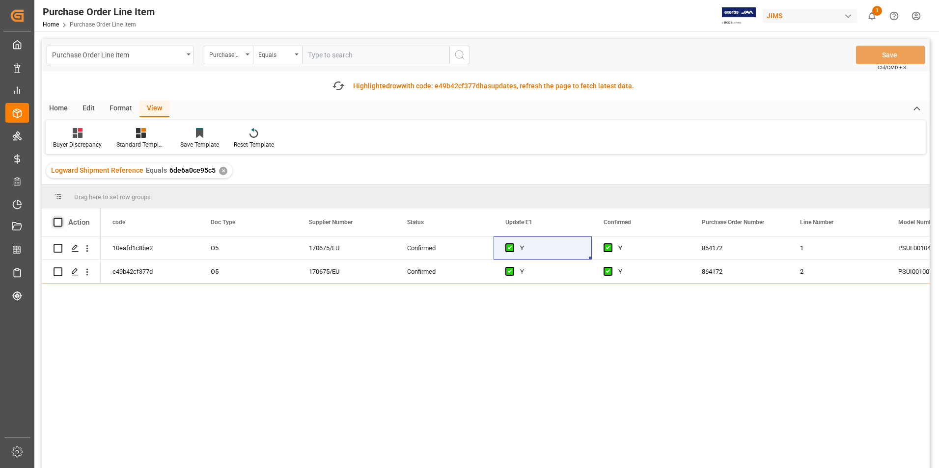
click at [57, 221] on span at bounding box center [58, 222] width 9 height 9
click at [61, 218] on input "checkbox" at bounding box center [61, 218] width 0 height 0
checkbox input "true"
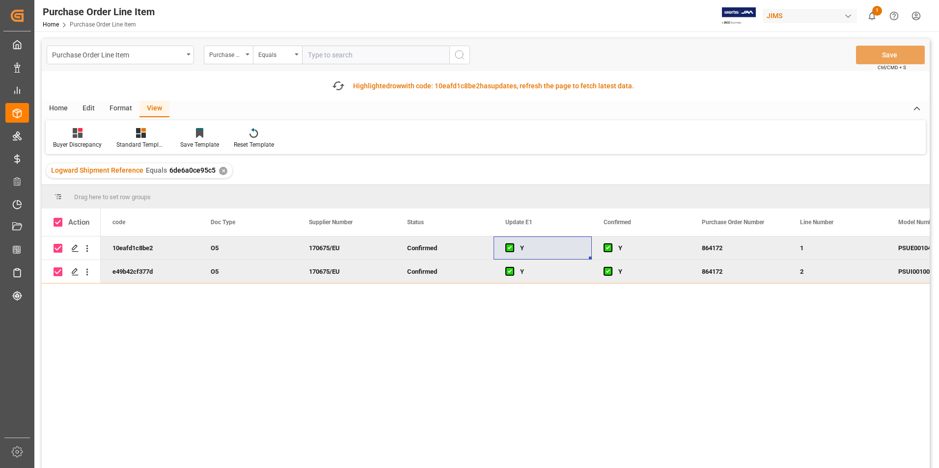
click at [62, 107] on div "Home" at bounding box center [58, 109] width 33 height 17
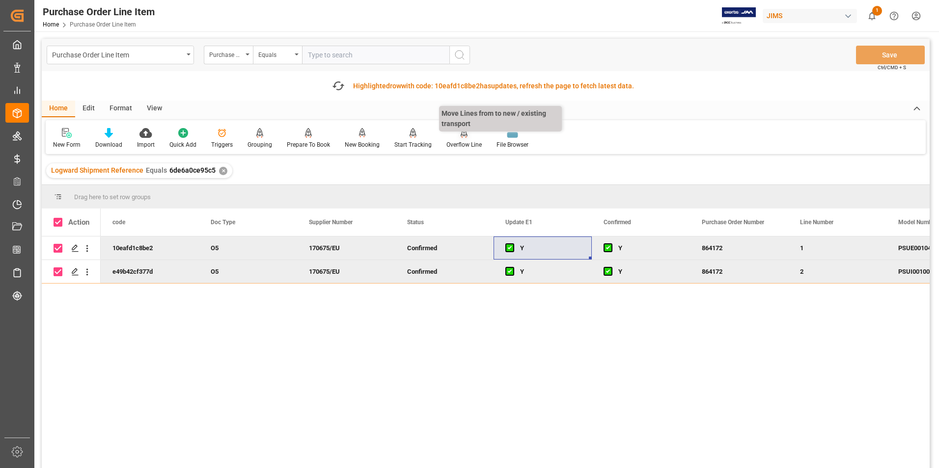
click at [464, 143] on div "Overflow Line" at bounding box center [463, 144] width 35 height 9
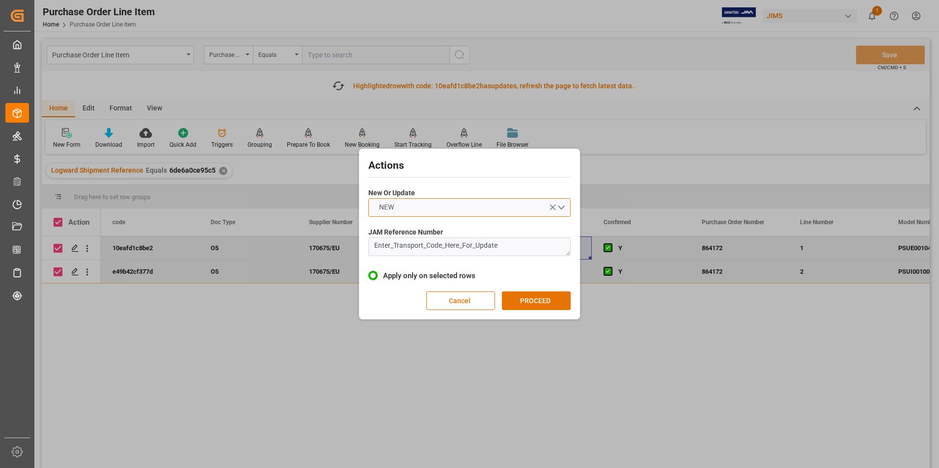
click at [445, 205] on button "NEW" at bounding box center [469, 207] width 202 height 19
click at [446, 231] on div "UPDATE" at bounding box center [469, 230] width 201 height 21
drag, startPoint x: 513, startPoint y: 249, endPoint x: 331, endPoint y: 256, distance: 181.3
click at [331, 256] on div "Actions New Or Update UPDATE JAM Reference Number Enter_Transport_Code_Here_For…" at bounding box center [469, 234] width 939 height 468
type textarea "77-10810-[GEOGRAPHIC_DATA]"
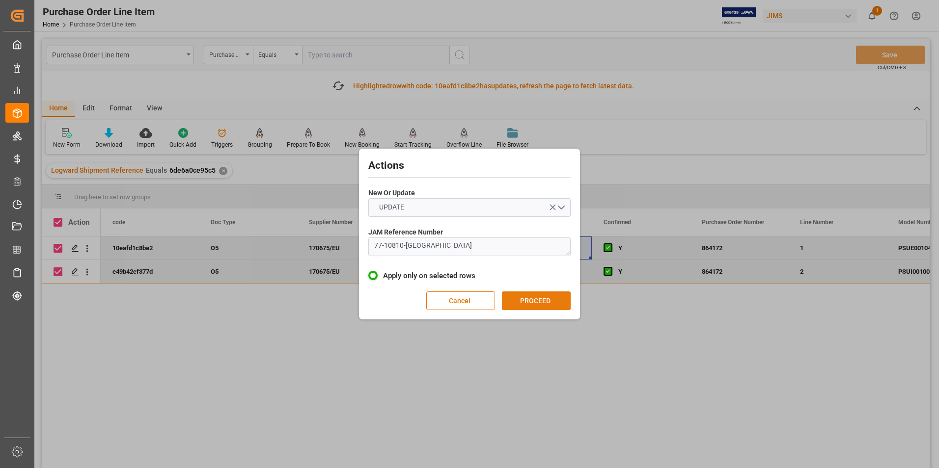
click at [521, 302] on button "PROCEED" at bounding box center [536, 301] width 69 height 19
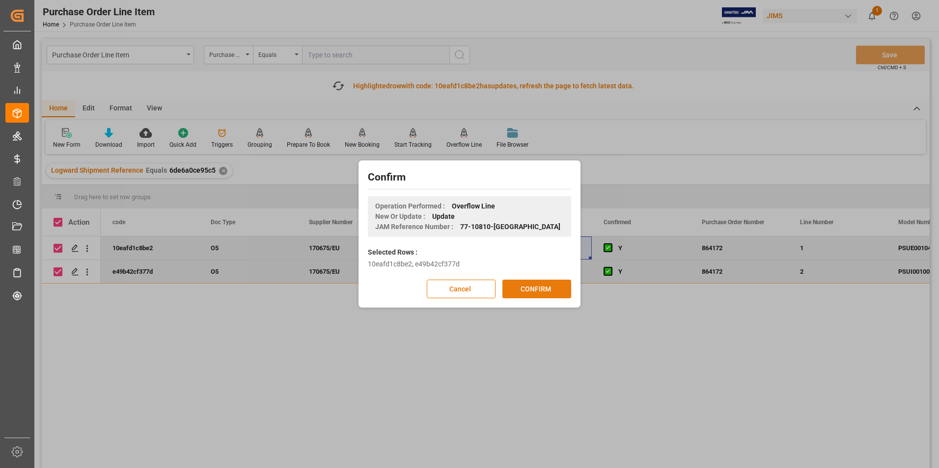
click at [531, 291] on button "CONFIRM" at bounding box center [536, 289] width 69 height 19
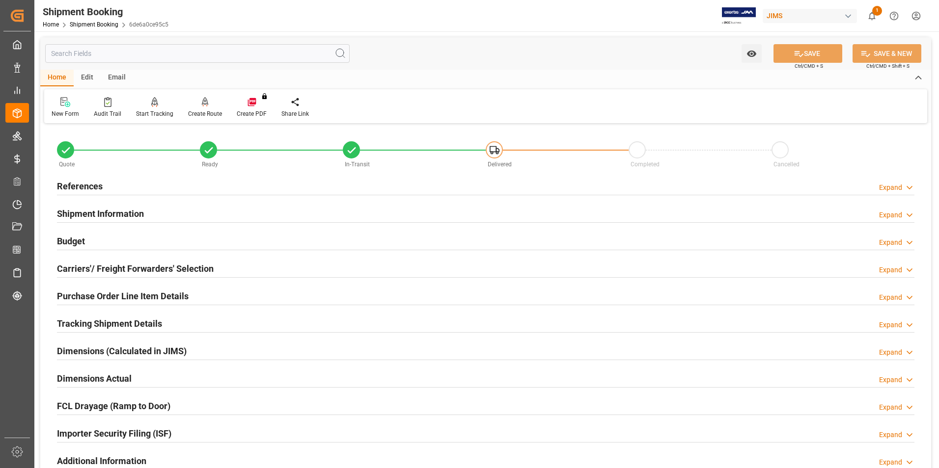
click at [96, 291] on h2 "Purchase Order Line Item Details" at bounding box center [123, 296] width 132 height 13
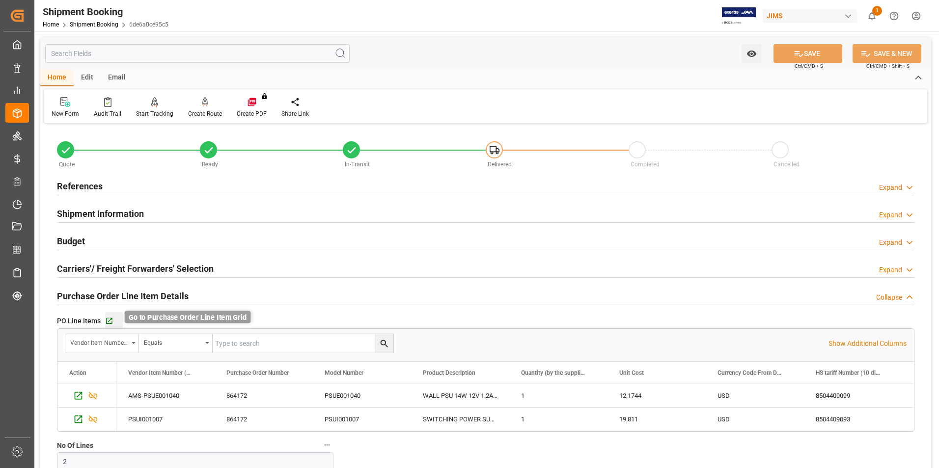
click at [112, 320] on icon "button" at bounding box center [109, 321] width 8 height 8
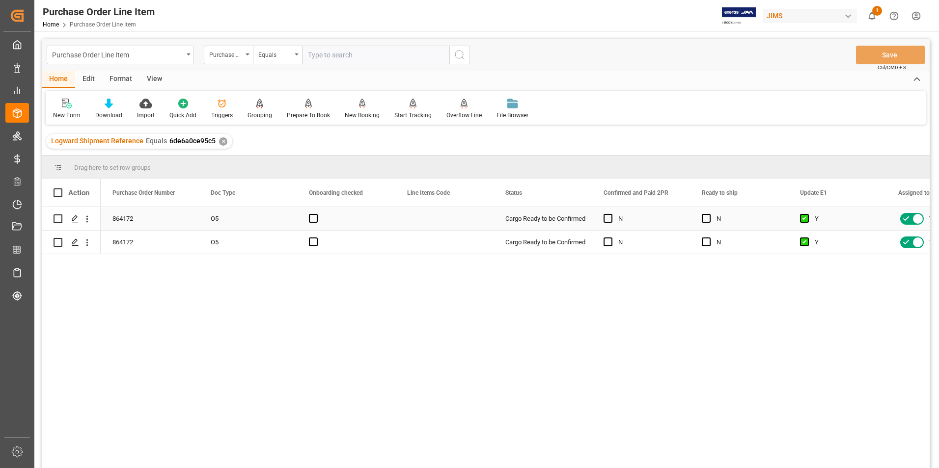
click at [708, 214] on div "Press SPACE to select this row." at bounding box center [709, 219] width 15 height 23
click at [705, 218] on span "Press SPACE to select this row." at bounding box center [706, 218] width 9 height 9
click at [709, 214] on input "Press SPACE to select this row." at bounding box center [709, 214] width 0 height 0
click at [706, 241] on span "Press SPACE to select this row." at bounding box center [706, 242] width 9 height 9
click at [709, 238] on input "Press SPACE to select this row." at bounding box center [709, 238] width 0 height 0
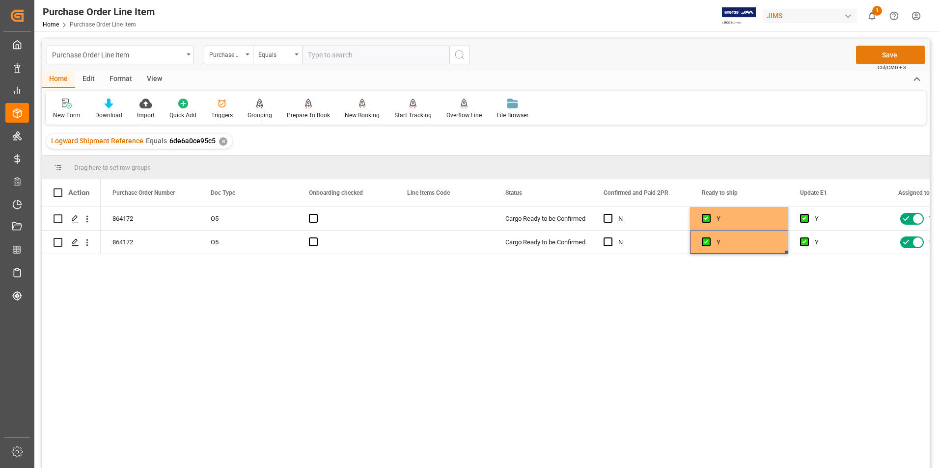
click at [881, 54] on button "Save" at bounding box center [890, 55] width 69 height 19
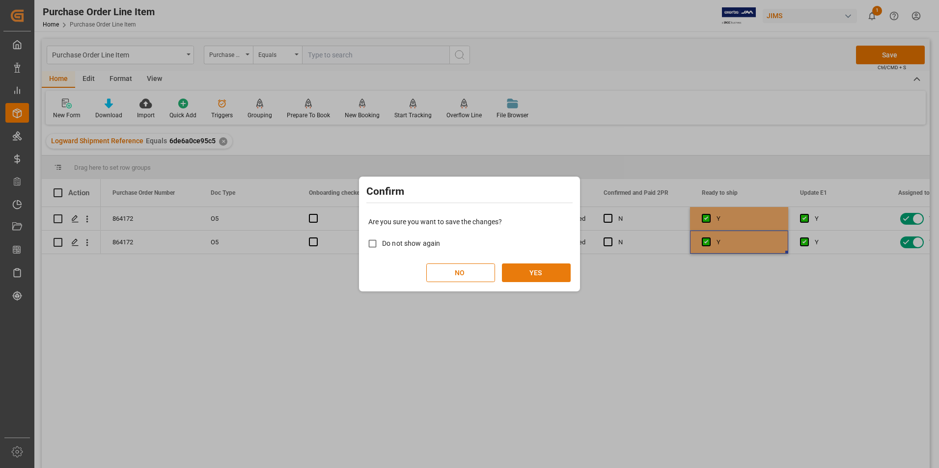
click at [535, 271] on button "YES" at bounding box center [536, 273] width 69 height 19
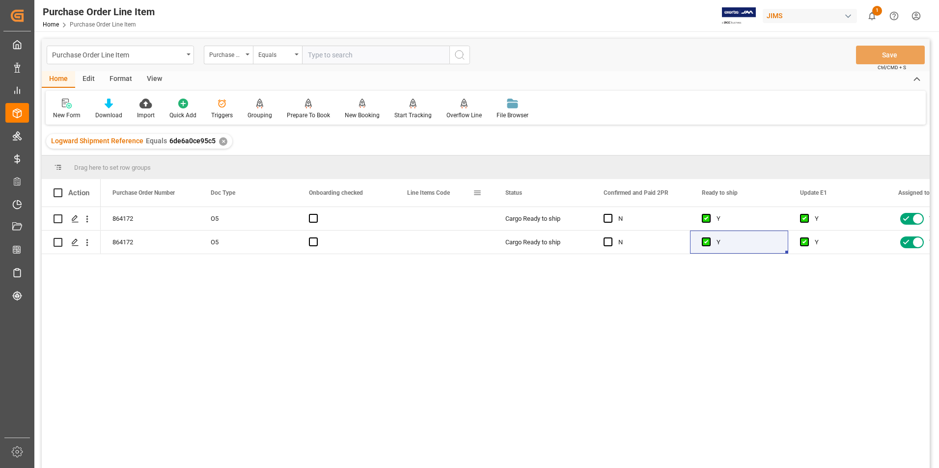
click at [477, 193] on span at bounding box center [477, 193] width 9 height 9
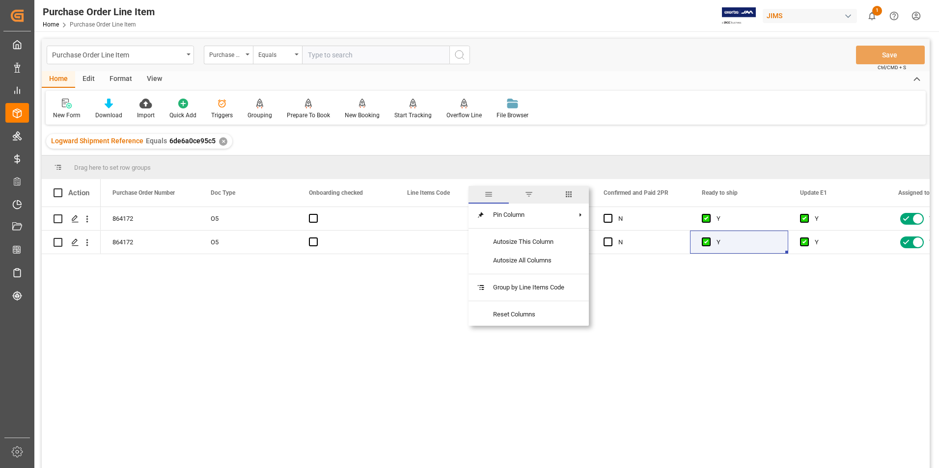
click at [572, 196] on span "columns" at bounding box center [568, 194] width 9 height 9
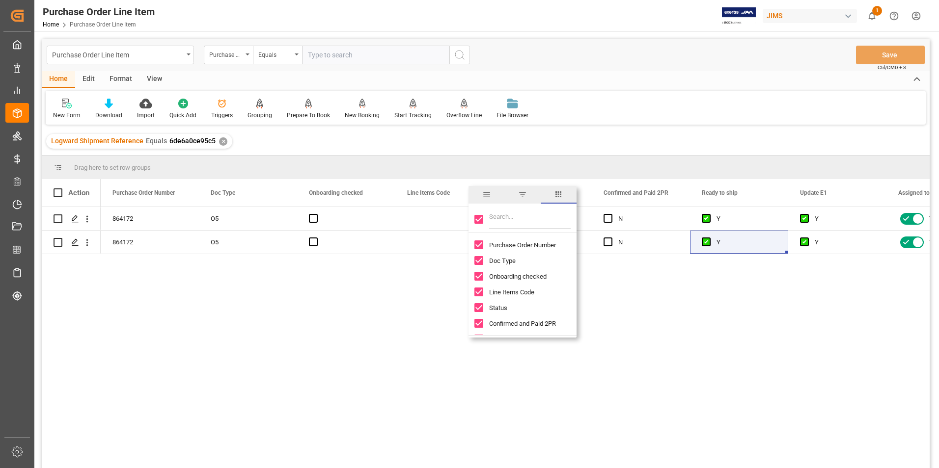
click at [482, 220] on input "Toggle Select All Columns" at bounding box center [478, 219] width 9 height 9
checkbox input "false"
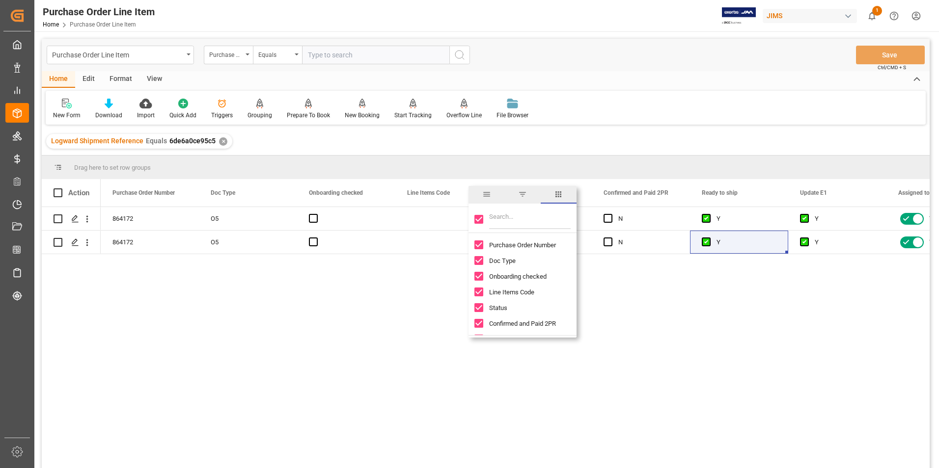
checkbox input "false"
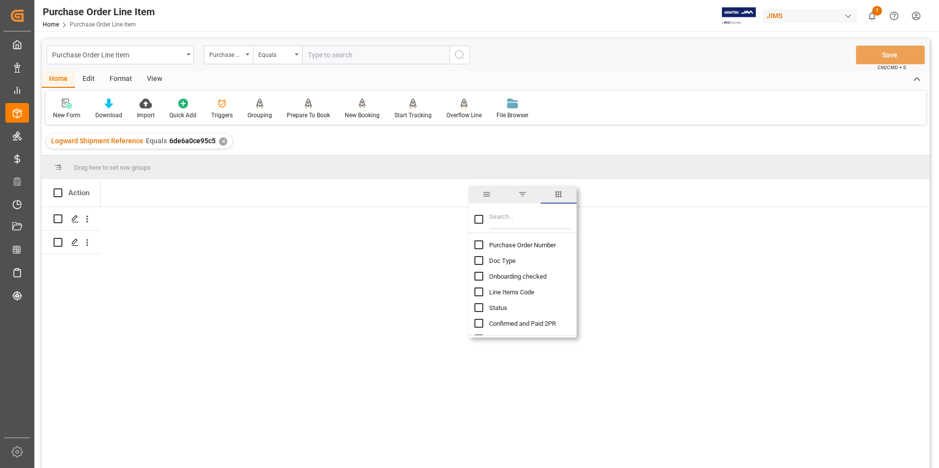
click at [482, 246] on input "Purchase Order Number column toggle visibility (hidden)" at bounding box center [478, 245] width 9 height 9
checkbox input "true"
checkbox input "false"
click at [520, 225] on input "Filter Columns Input" at bounding box center [530, 220] width 82 height 20
type input "incoterm"
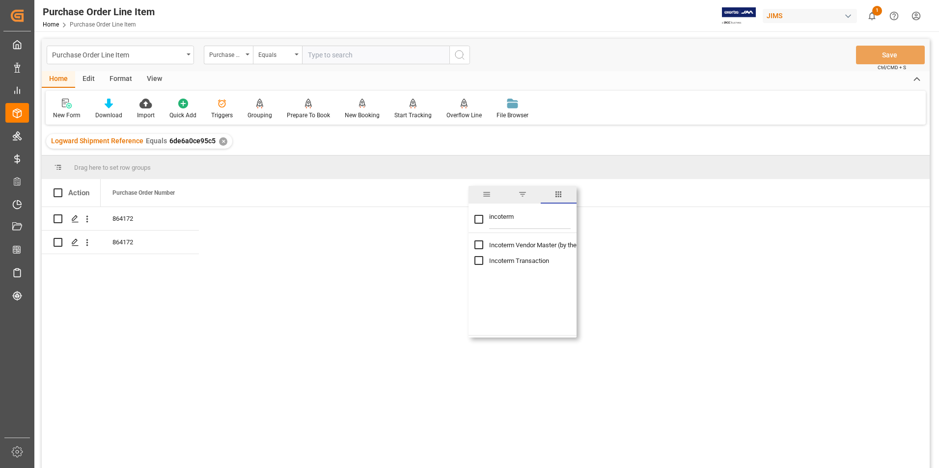
checkbox input "true"
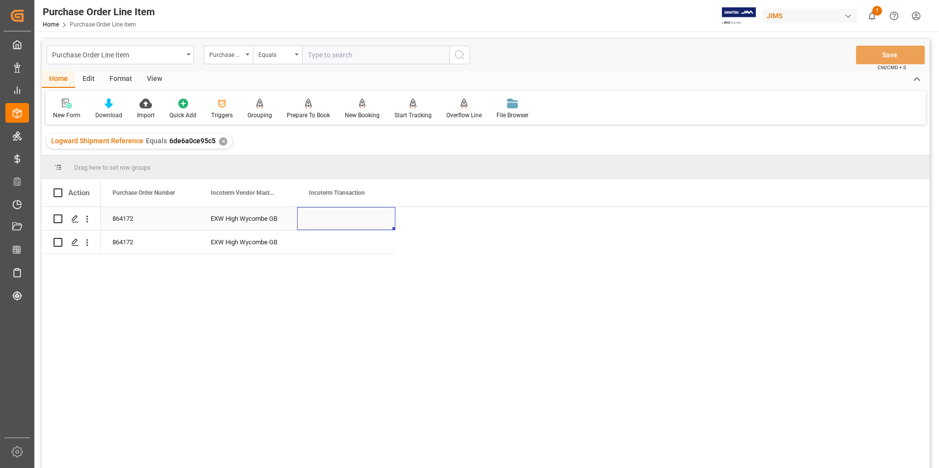
click at [339, 220] on div "Press SPACE to select this row." at bounding box center [346, 218] width 98 height 23
click at [336, 223] on input "Press SPACE to select this row." at bounding box center [346, 224] width 82 height 19
type input "DDP Jam Mtl"
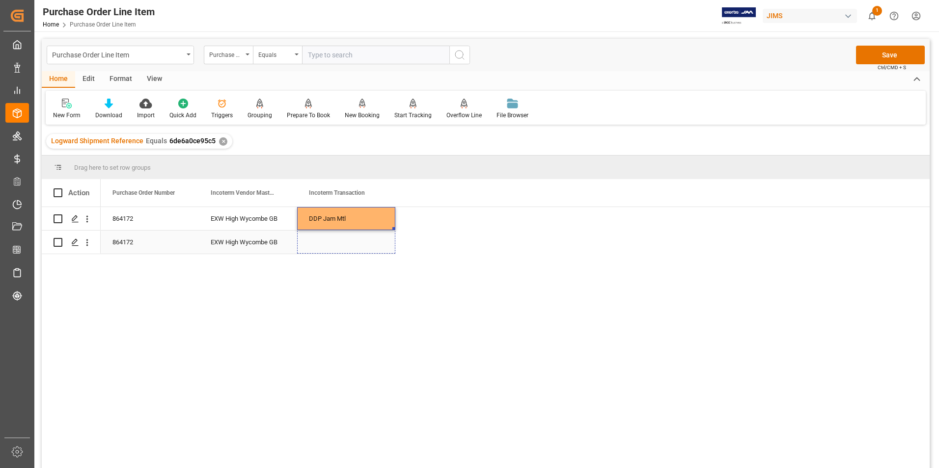
drag, startPoint x: 394, startPoint y: 228, endPoint x: 390, endPoint y: 247, distance: 19.2
click at [869, 58] on button "Save" at bounding box center [890, 55] width 69 height 19
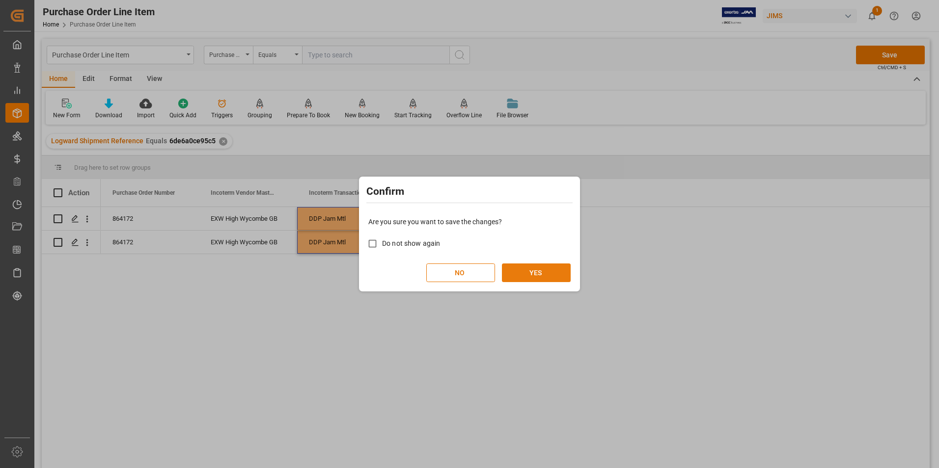
click at [533, 270] on button "YES" at bounding box center [536, 273] width 69 height 19
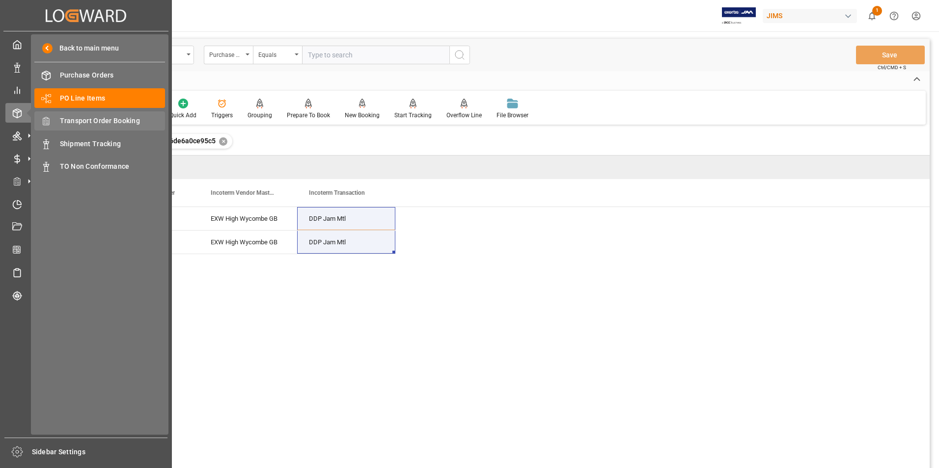
click at [99, 121] on span "Transport Order Booking" at bounding box center [113, 121] width 106 height 10
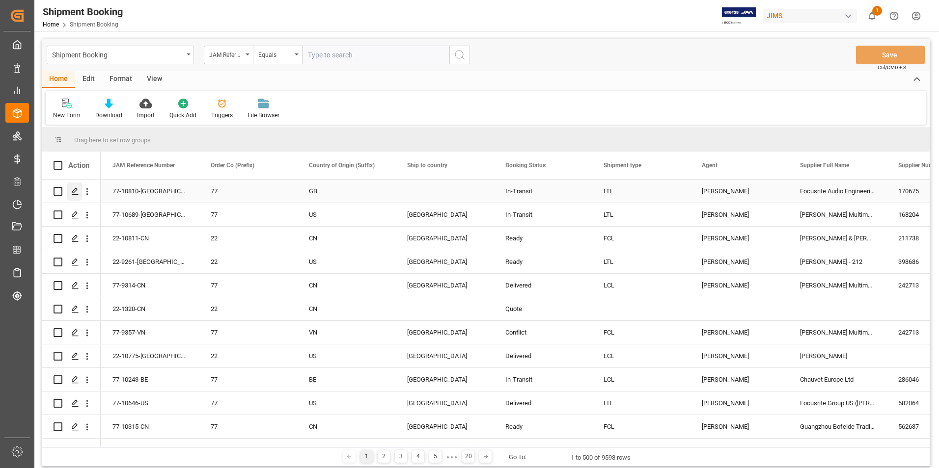
click at [76, 191] on icon "Press SPACE to select this row." at bounding box center [75, 192] width 8 height 8
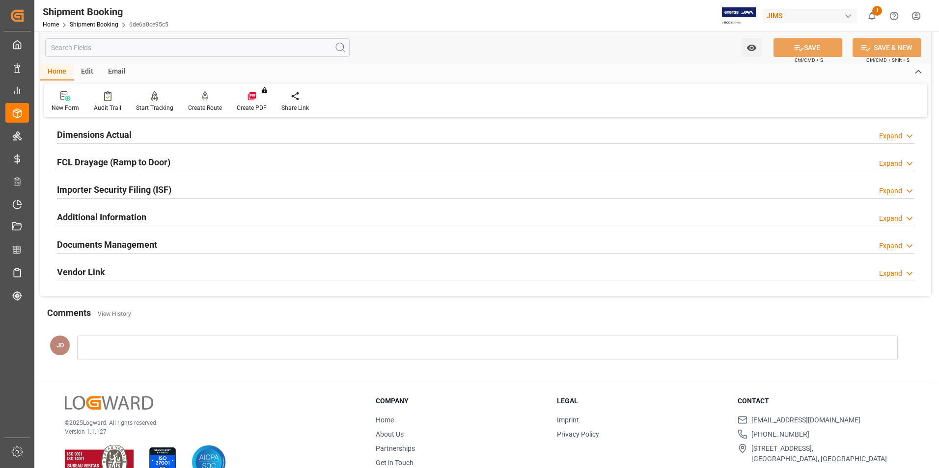
scroll to position [246, 0]
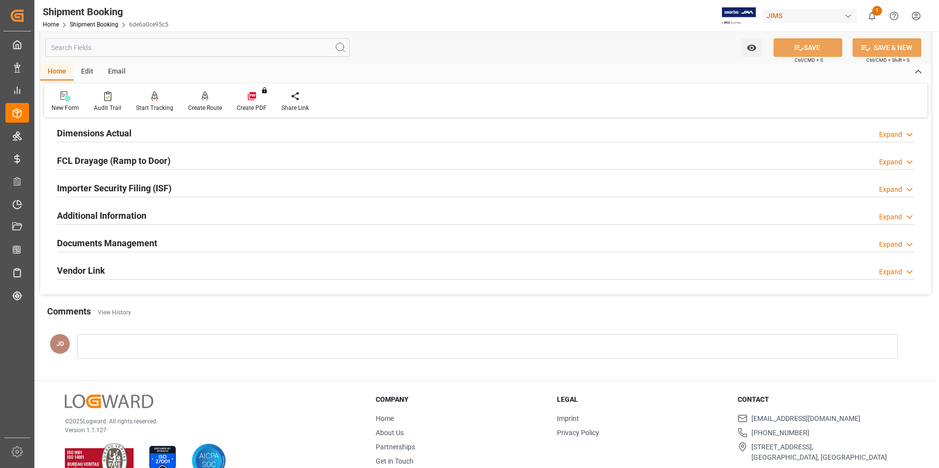
click at [109, 242] on h2 "Documents Management" at bounding box center [107, 243] width 100 height 13
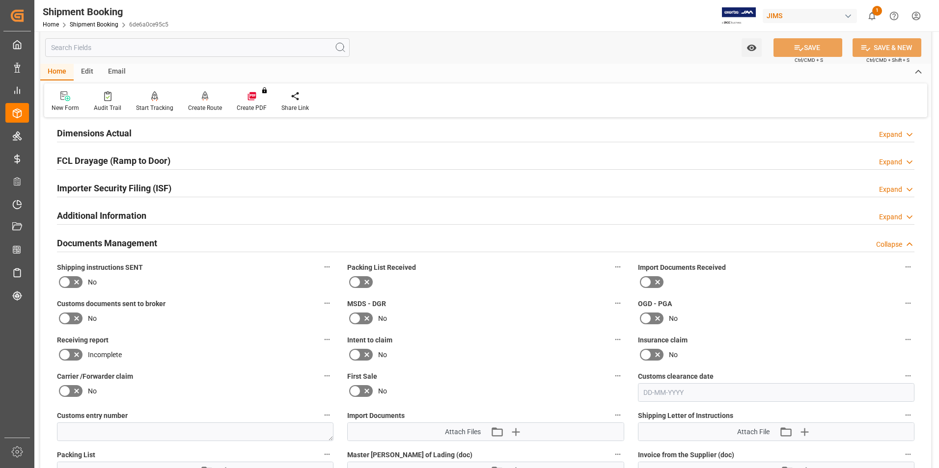
click at [652, 279] on icon at bounding box center [658, 282] width 12 height 12
click at [0, 0] on input "checkbox" at bounding box center [0, 0] width 0 height 0
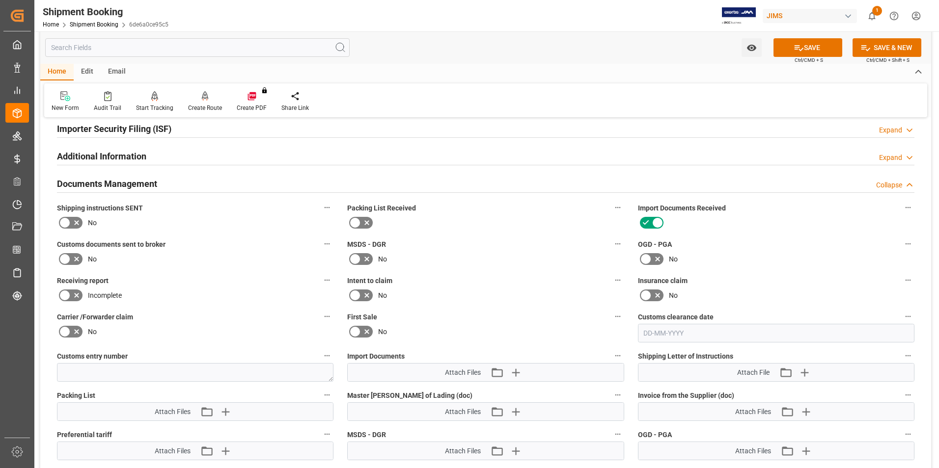
scroll to position [344, 0]
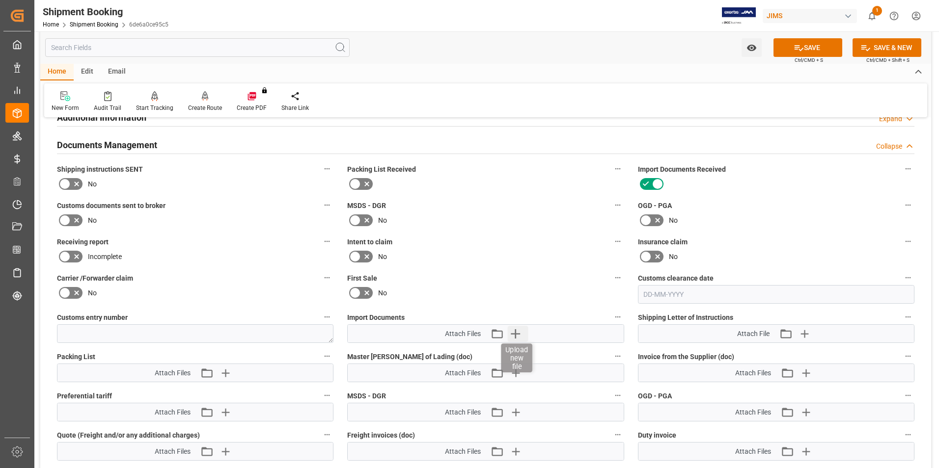
click at [514, 330] on icon "button" at bounding box center [515, 334] width 16 height 16
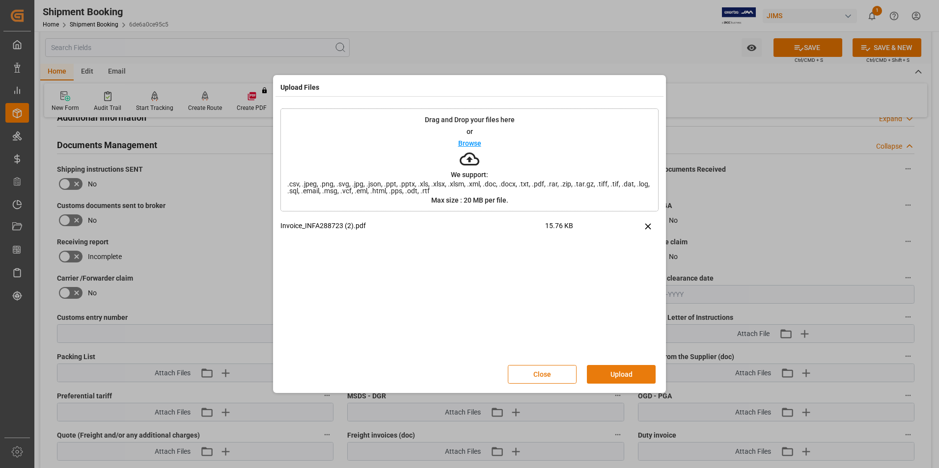
click at [623, 377] on button "Upload" at bounding box center [621, 374] width 69 height 19
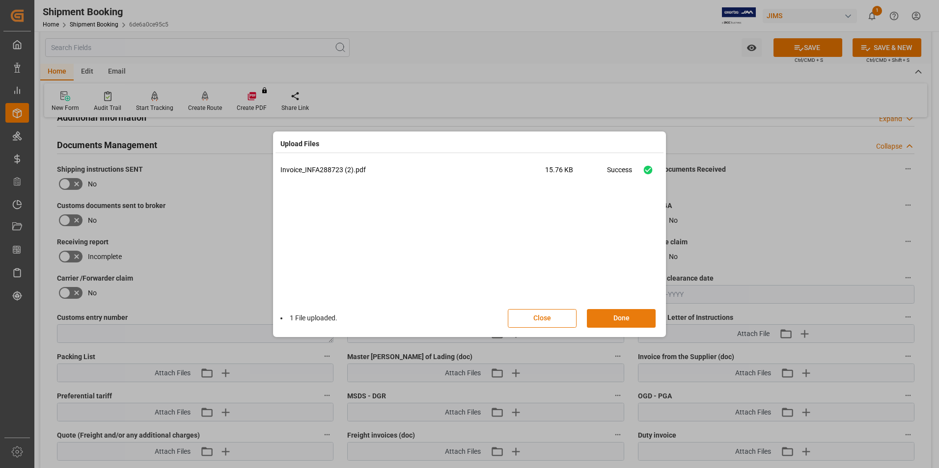
click at [621, 318] on button "Done" at bounding box center [621, 318] width 69 height 19
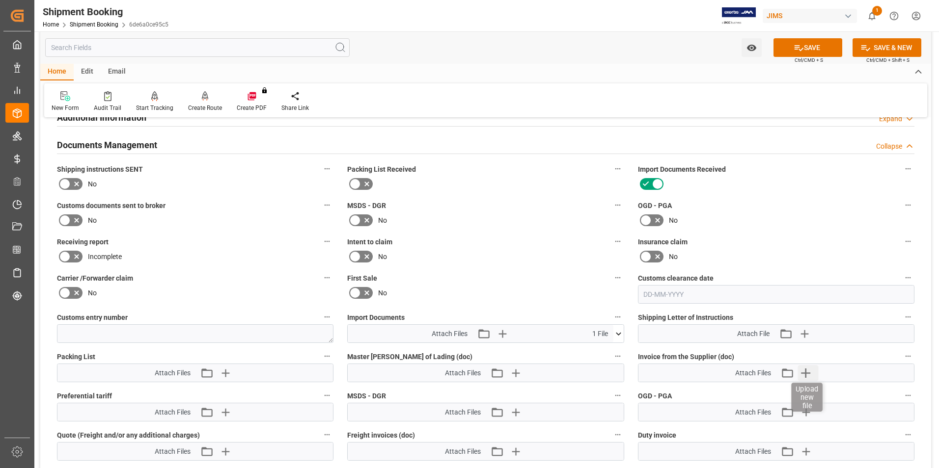
click at [806, 373] on icon "button" at bounding box center [805, 373] width 9 height 9
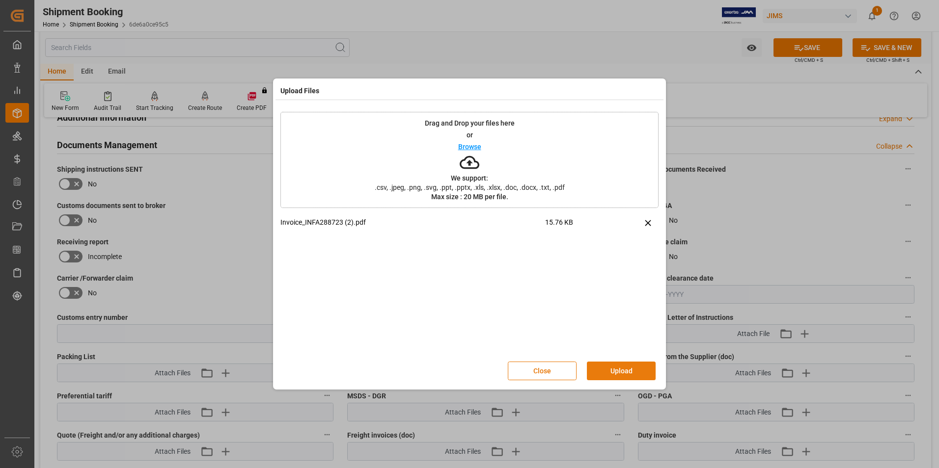
click at [609, 367] on button "Upload" at bounding box center [621, 371] width 69 height 19
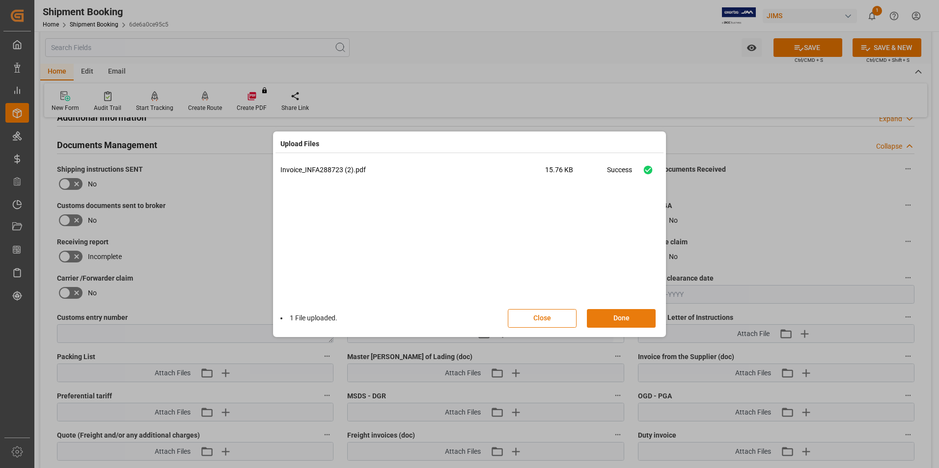
click at [623, 318] on button "Done" at bounding box center [621, 318] width 69 height 19
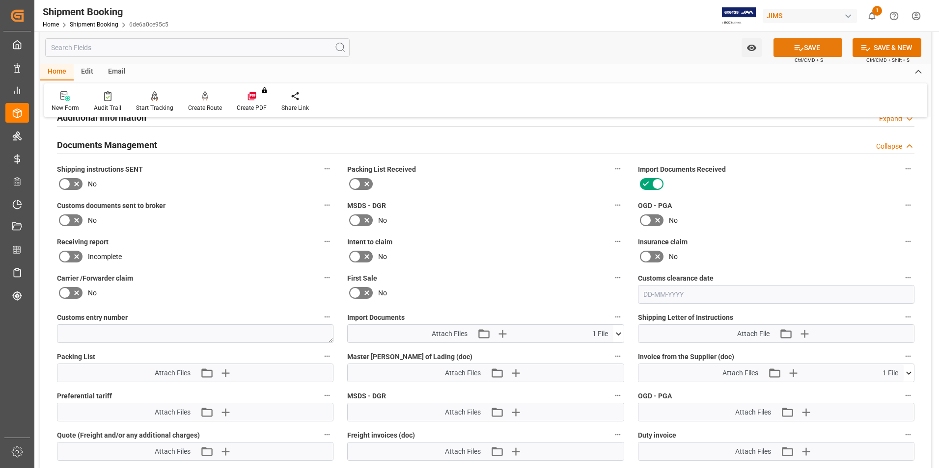
click at [806, 44] on button "SAVE" at bounding box center [807, 47] width 69 height 19
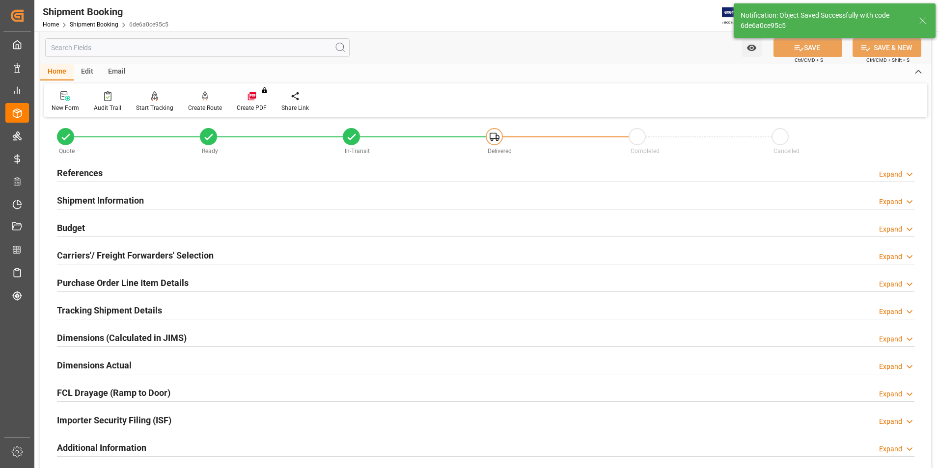
scroll to position [0, 0]
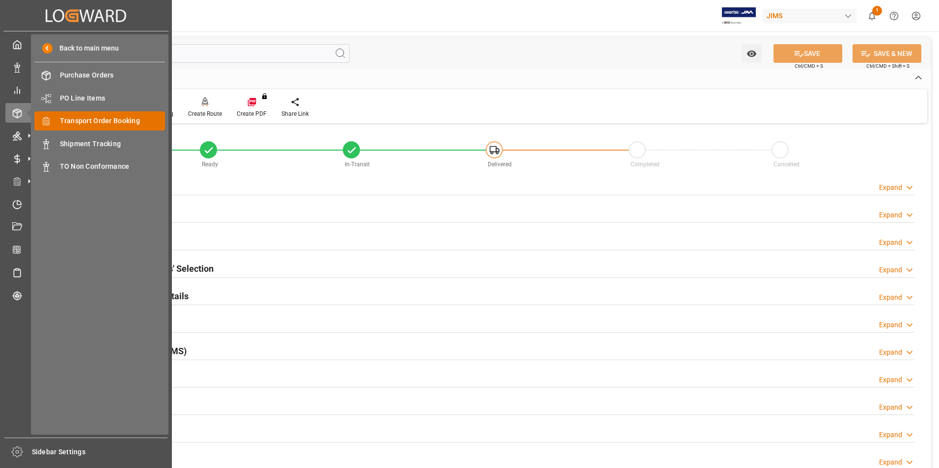
click at [127, 120] on span "Transport Order Booking" at bounding box center [113, 121] width 106 height 10
